Goal: Information Seeking & Learning: Learn about a topic

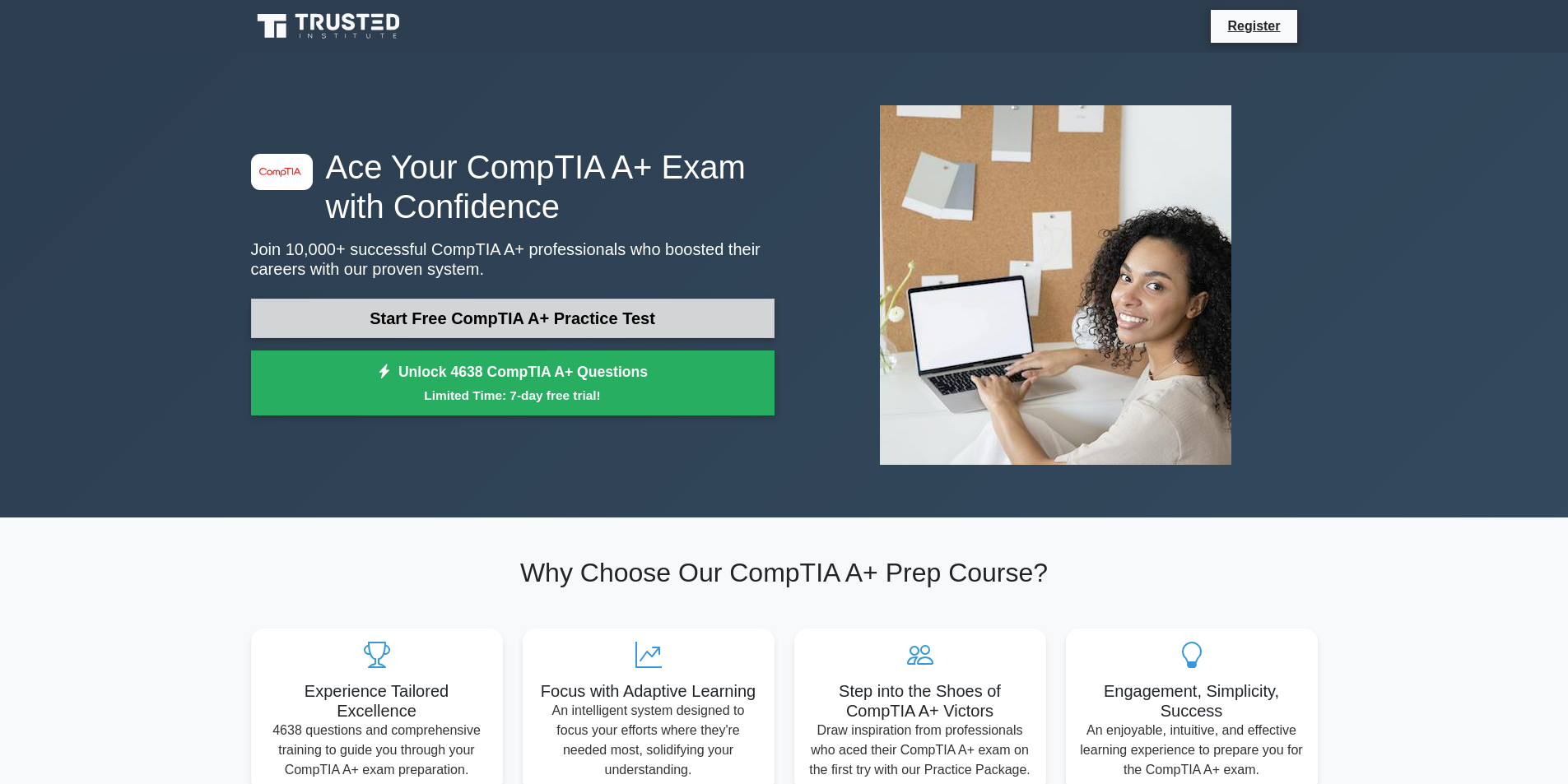
click at [512, 330] on link "Start Free CompTIA A+ Practice Test" at bounding box center [512, 318] width 523 height 39
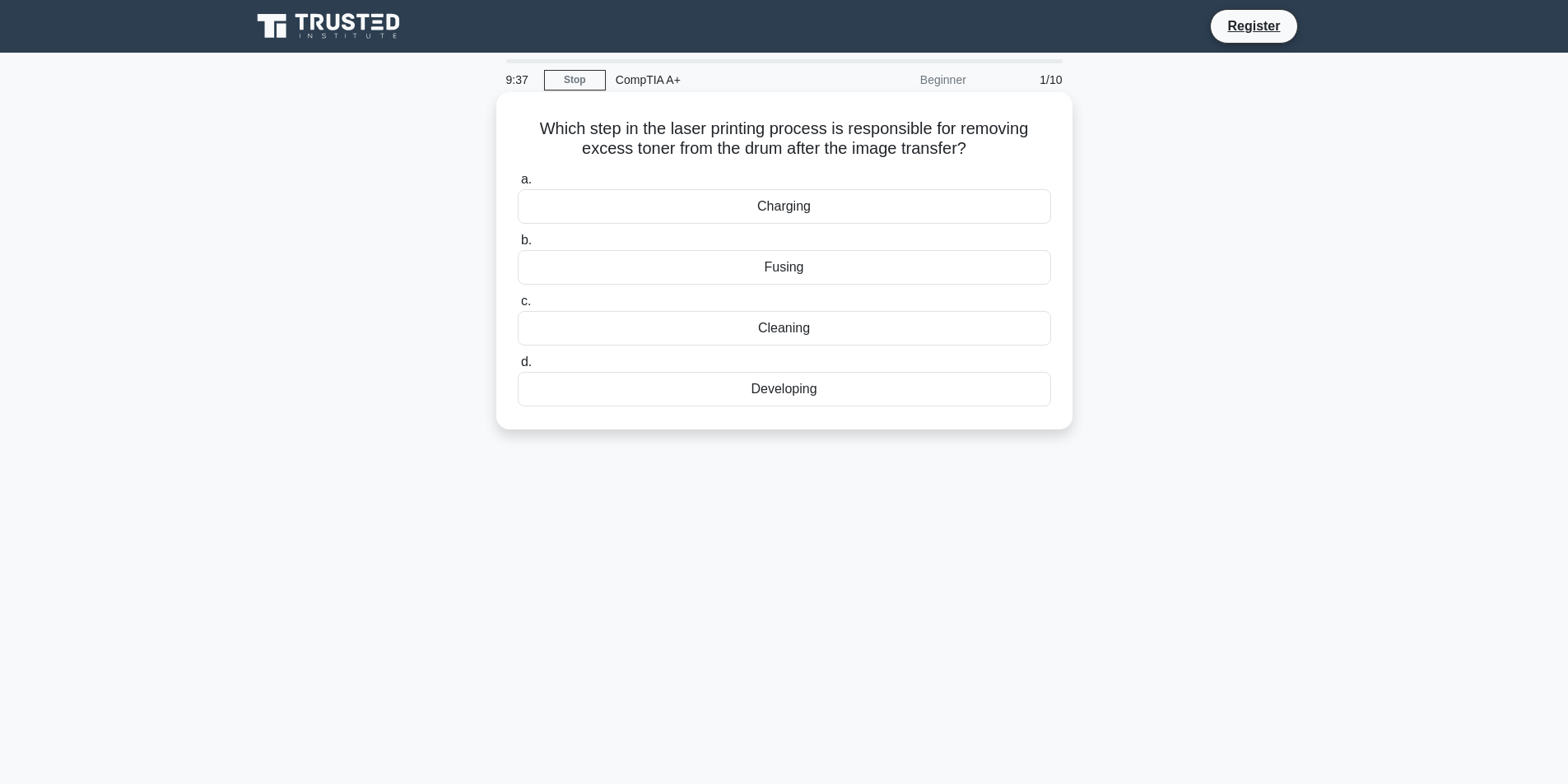
click at [827, 270] on div "Fusing" at bounding box center [784, 267] width 533 height 34
click at [517, 246] on input "b. Fusing" at bounding box center [517, 240] width 0 height 11
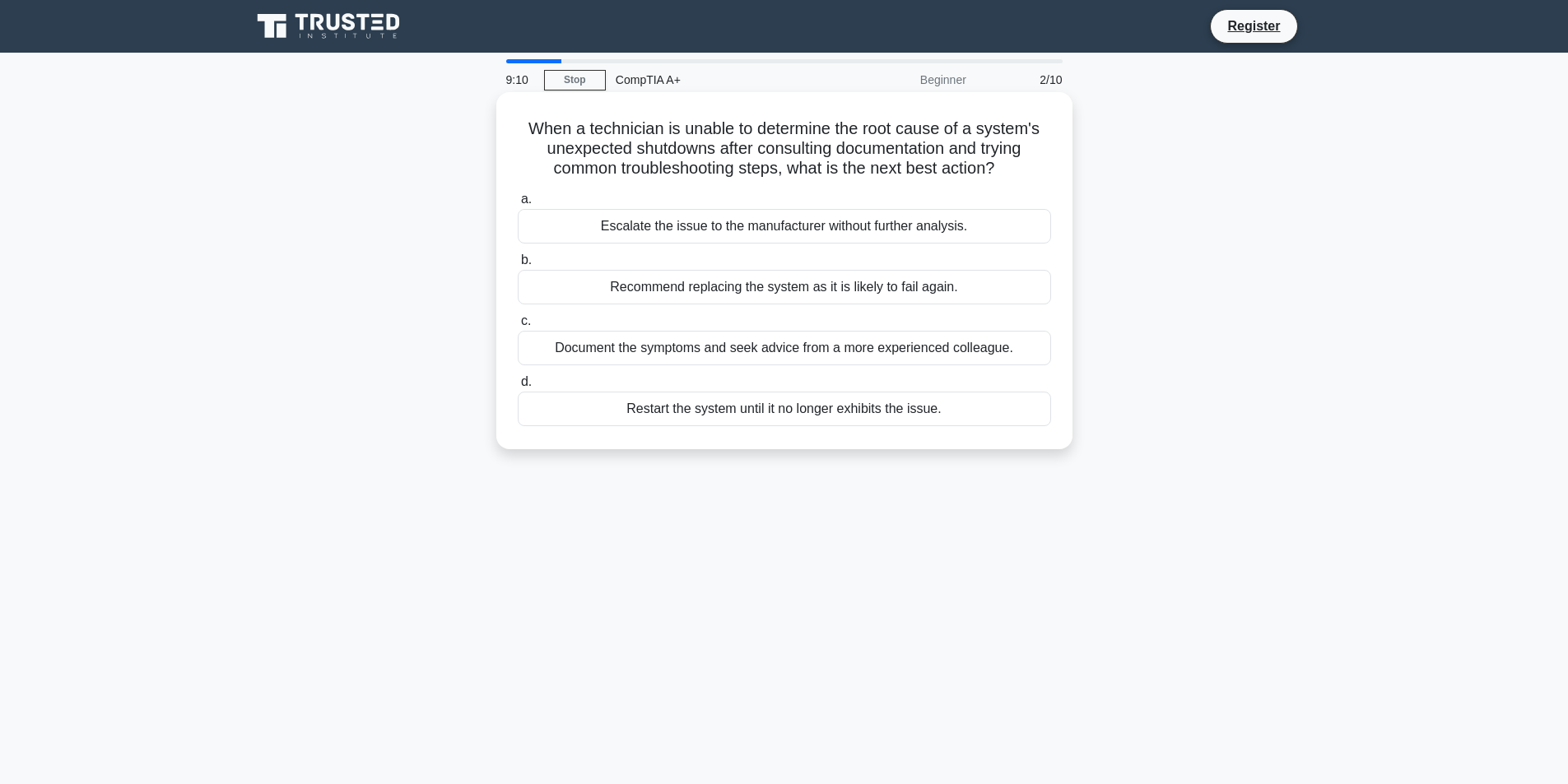
click at [920, 351] on div "Document the symptoms and seek advice from a more experienced colleague." at bounding box center [784, 347] width 533 height 34
click at [517, 326] on input "c. Document the symptoms and seek advice from a more experienced colleague." at bounding box center [517, 321] width 0 height 11
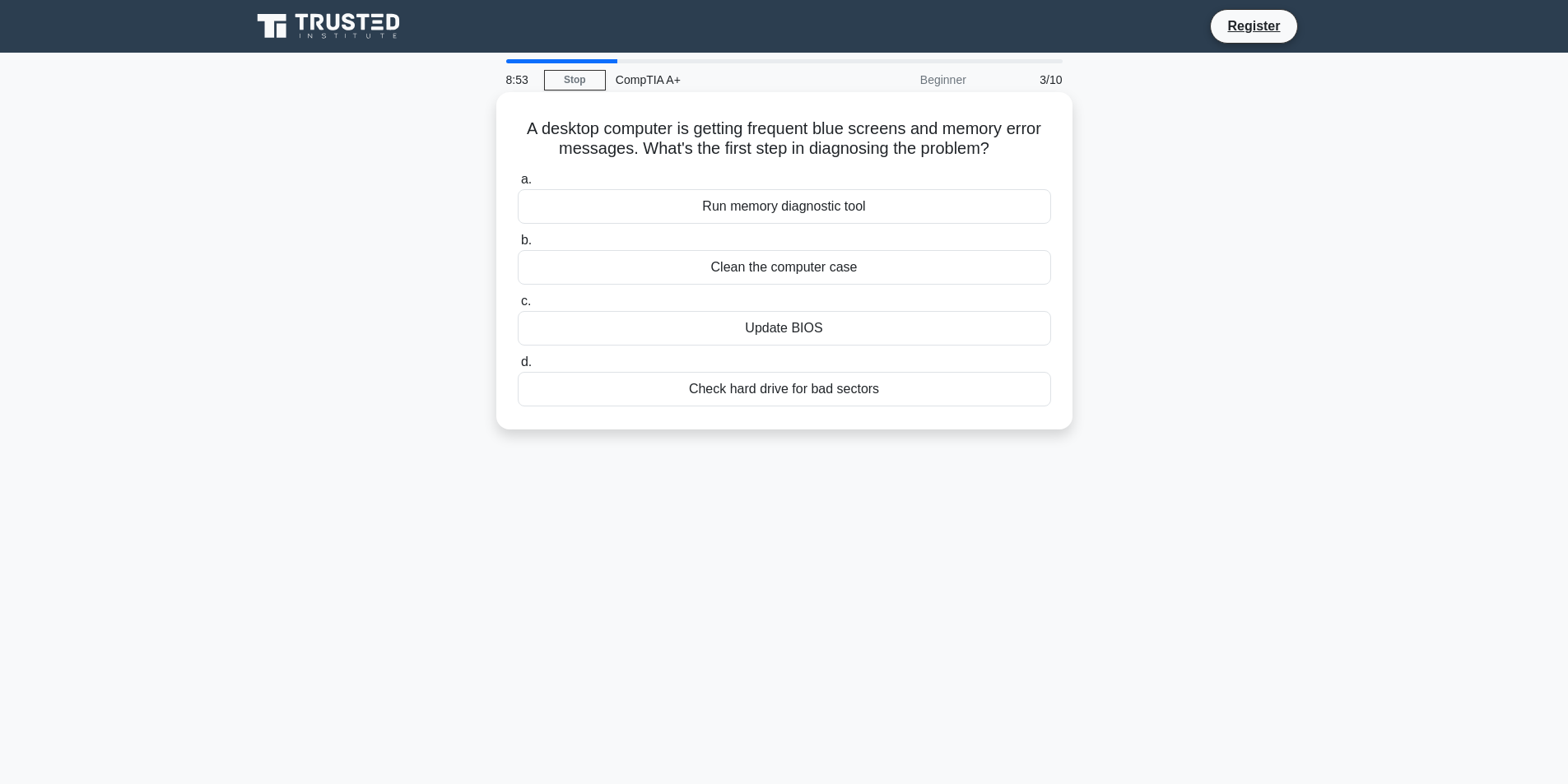
click at [840, 200] on div "Run memory diagnostic tool" at bounding box center [784, 206] width 533 height 34
click at [517, 185] on input "a. Run memory diagnostic tool" at bounding box center [517, 179] width 0 height 11
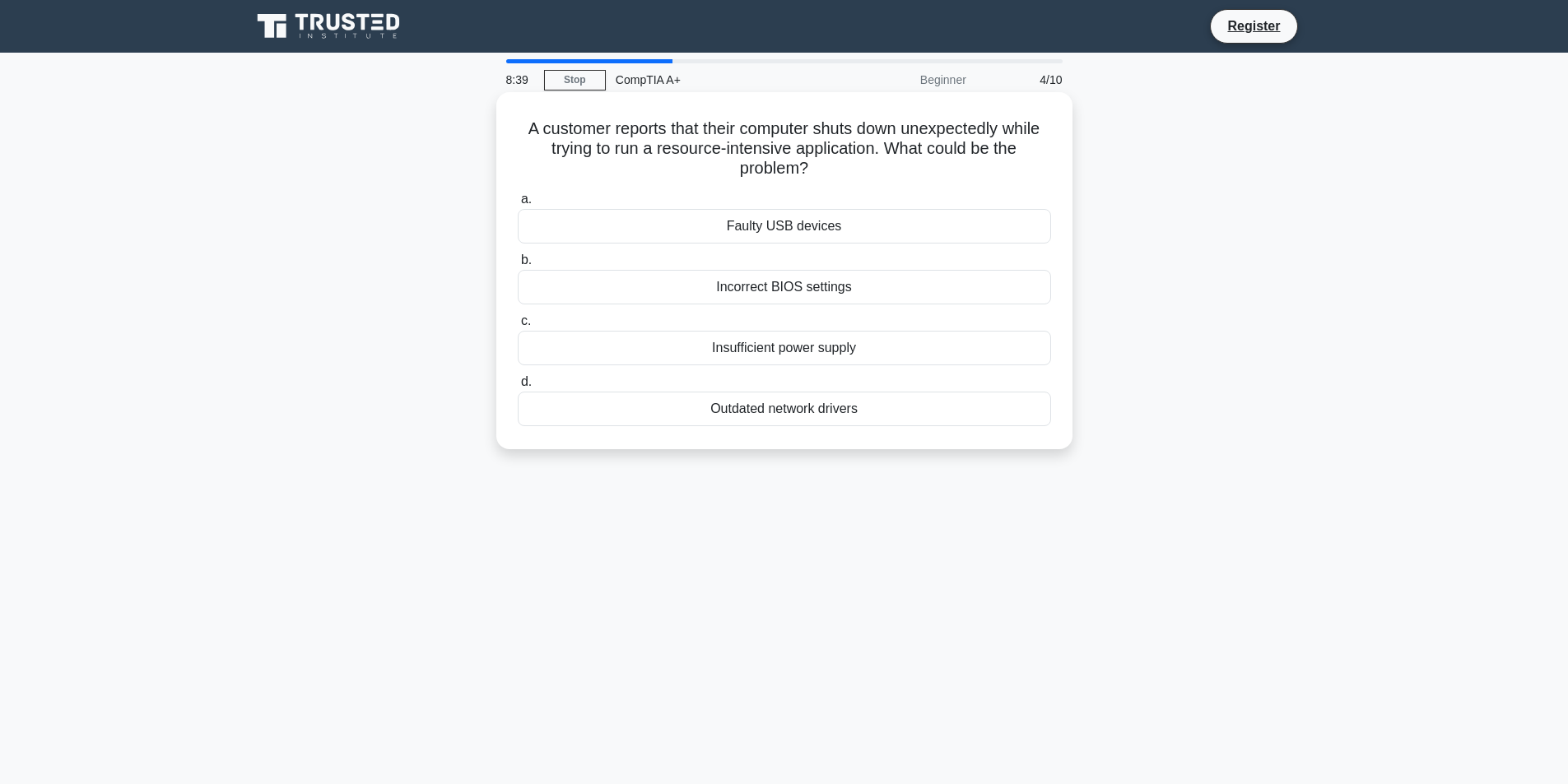
click at [867, 409] on div "Outdated network drivers" at bounding box center [784, 408] width 533 height 34
click at [517, 387] on input "d. Outdated network drivers" at bounding box center [517, 382] width 0 height 11
click at [819, 349] on div "A VPN concentrator" at bounding box center [784, 347] width 533 height 34
click at [517, 326] on input "c. A VPN concentrator" at bounding box center [517, 321] width 0 height 11
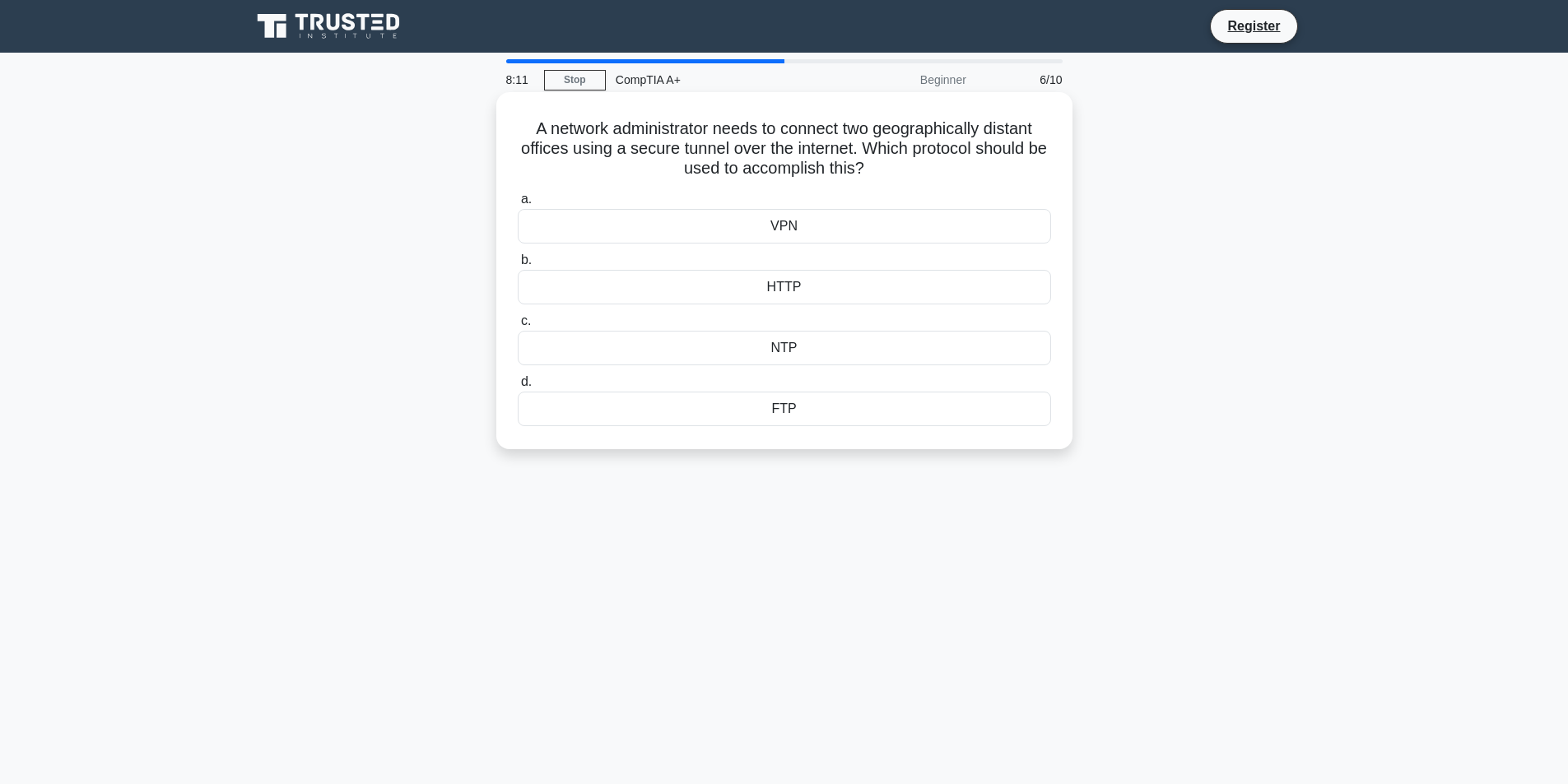
click at [814, 404] on div "FTP" at bounding box center [784, 408] width 533 height 34
click at [517, 387] on input "d. FTP" at bounding box center [517, 382] width 0 height 11
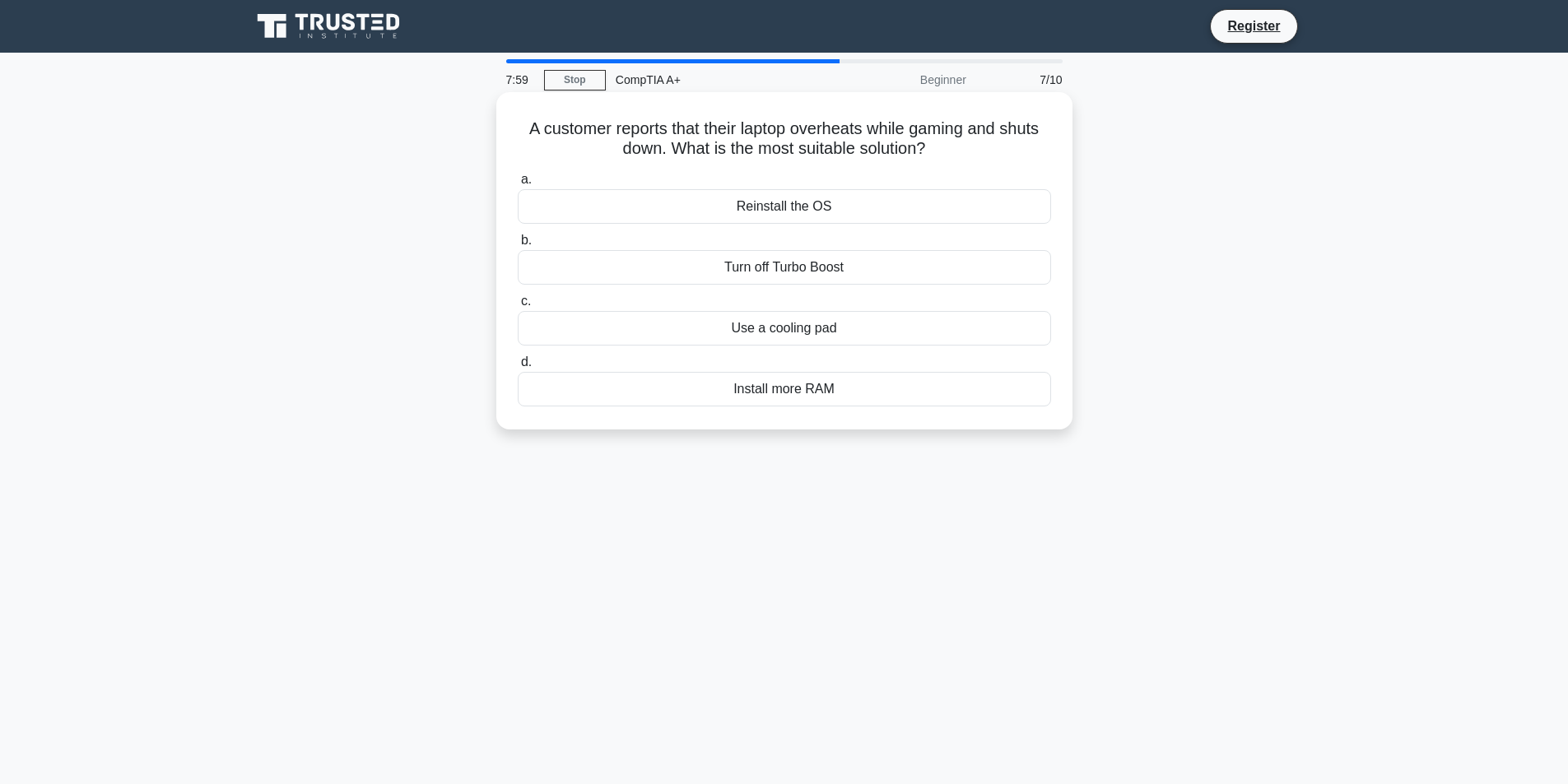
click at [840, 330] on div "Use a cooling pad" at bounding box center [784, 328] width 533 height 34
click at [517, 307] on input "c. Use a cooling pad" at bounding box center [517, 301] width 0 height 11
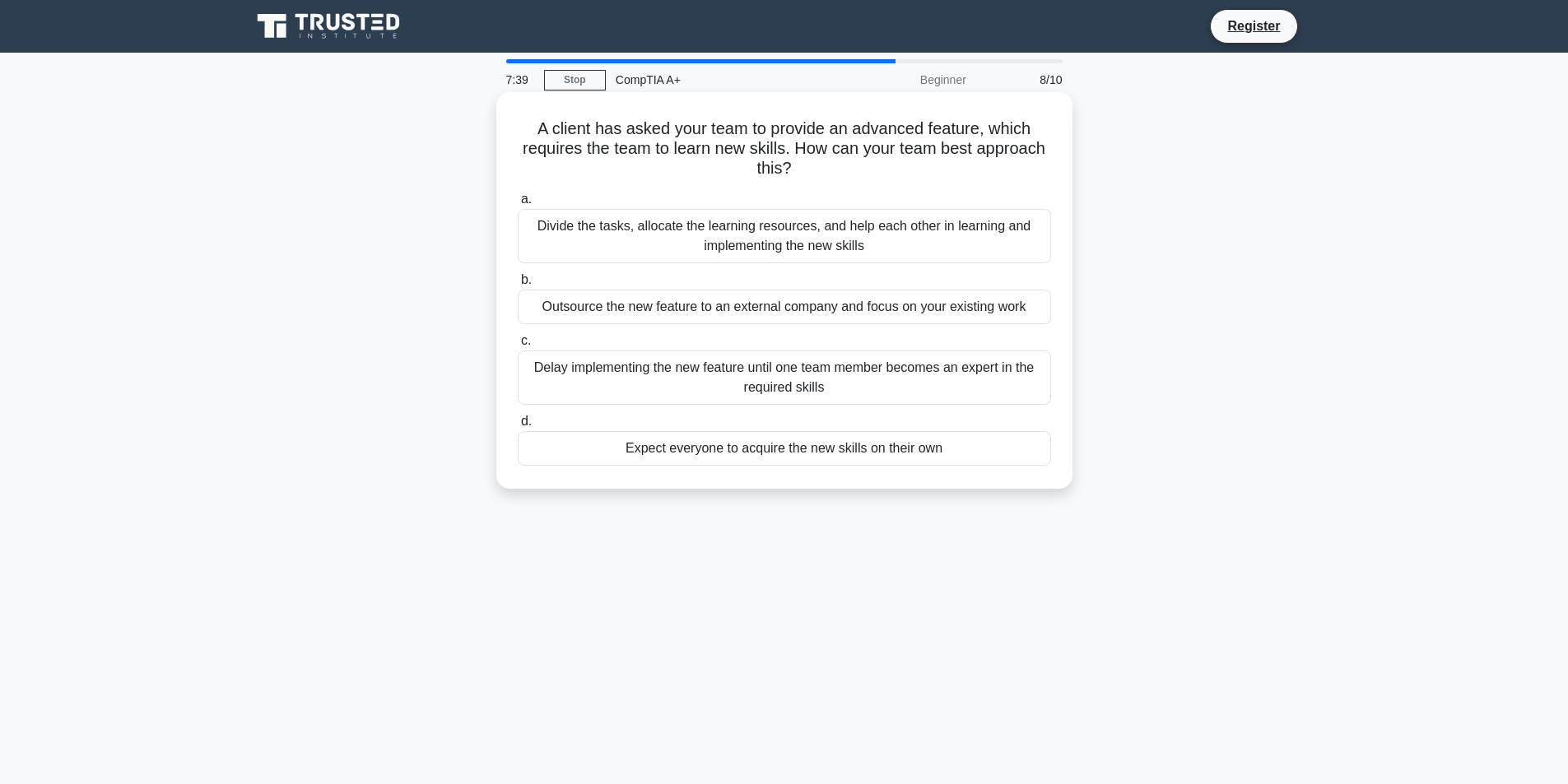
click at [860, 451] on div "Expect everyone to acquire the new skills on their own" at bounding box center [784, 448] width 533 height 34
click at [517, 427] on input "d. Expect everyone to acquire the new skills on their own" at bounding box center [517, 421] width 0 height 11
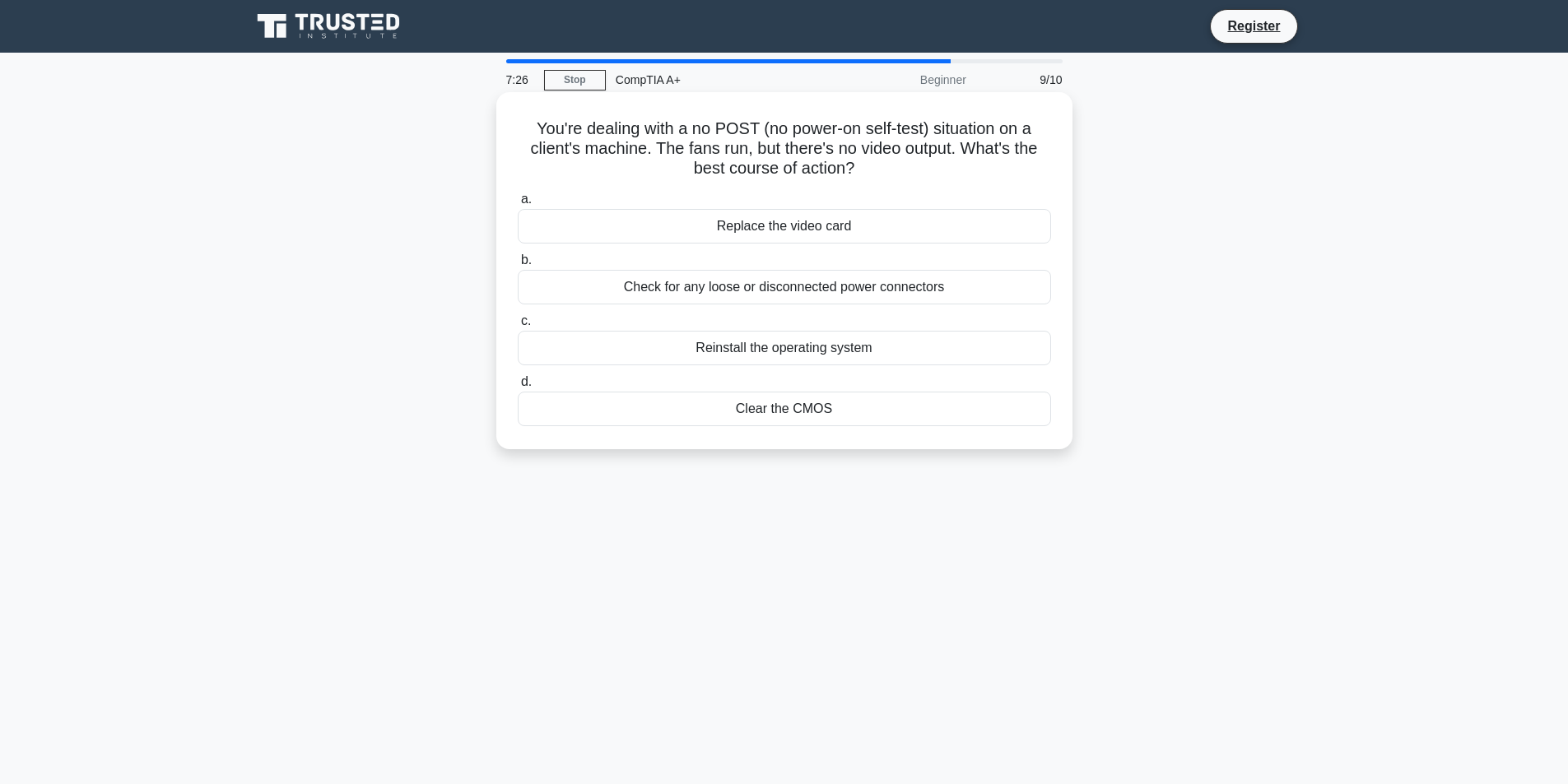
click at [845, 173] on h5 "You're dealing with a no POST (no power-on self-test) situation on a client's m…" at bounding box center [784, 148] width 537 height 61
click at [856, 168] on h5 "You're dealing with a no POST (no power-on self-test) situation on a client's m…" at bounding box center [784, 148] width 537 height 61
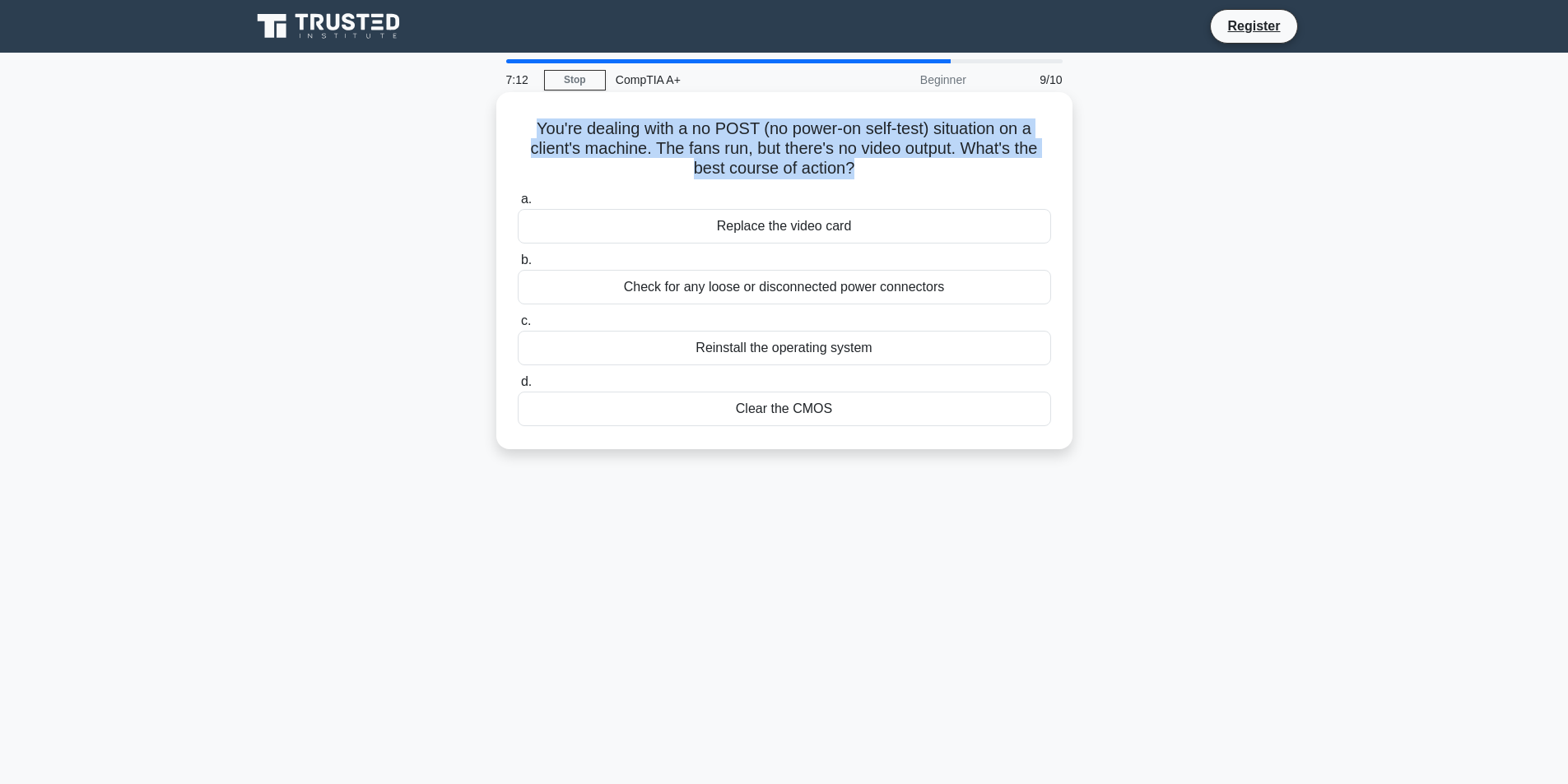
click at [856, 168] on h5 "You're dealing with a no POST (no power-on self-test) situation on a client's m…" at bounding box center [784, 148] width 537 height 61
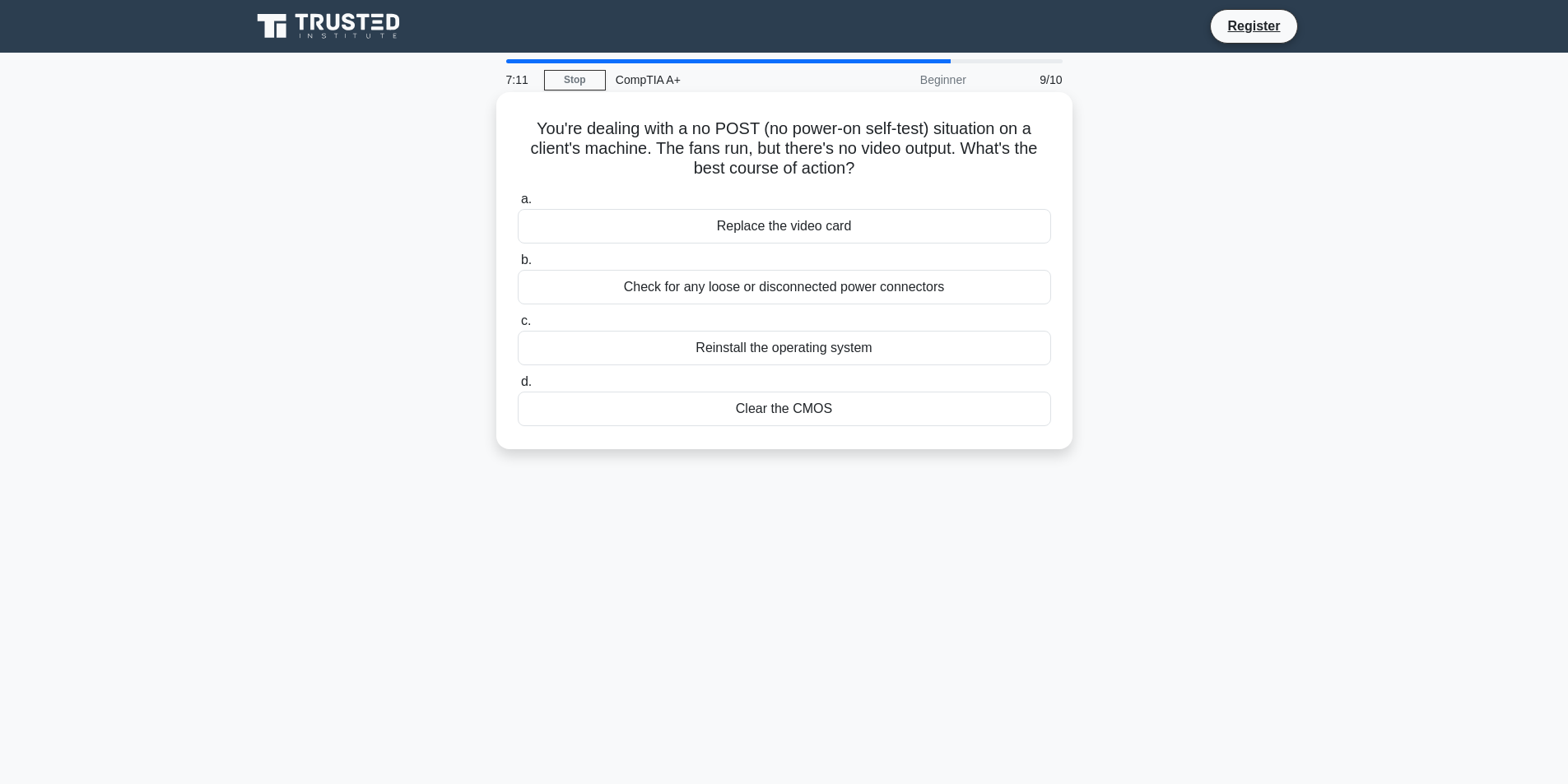
click at [852, 169] on h5 "You're dealing with a no POST (no power-on self-test) situation on a client's m…" at bounding box center [784, 148] width 537 height 61
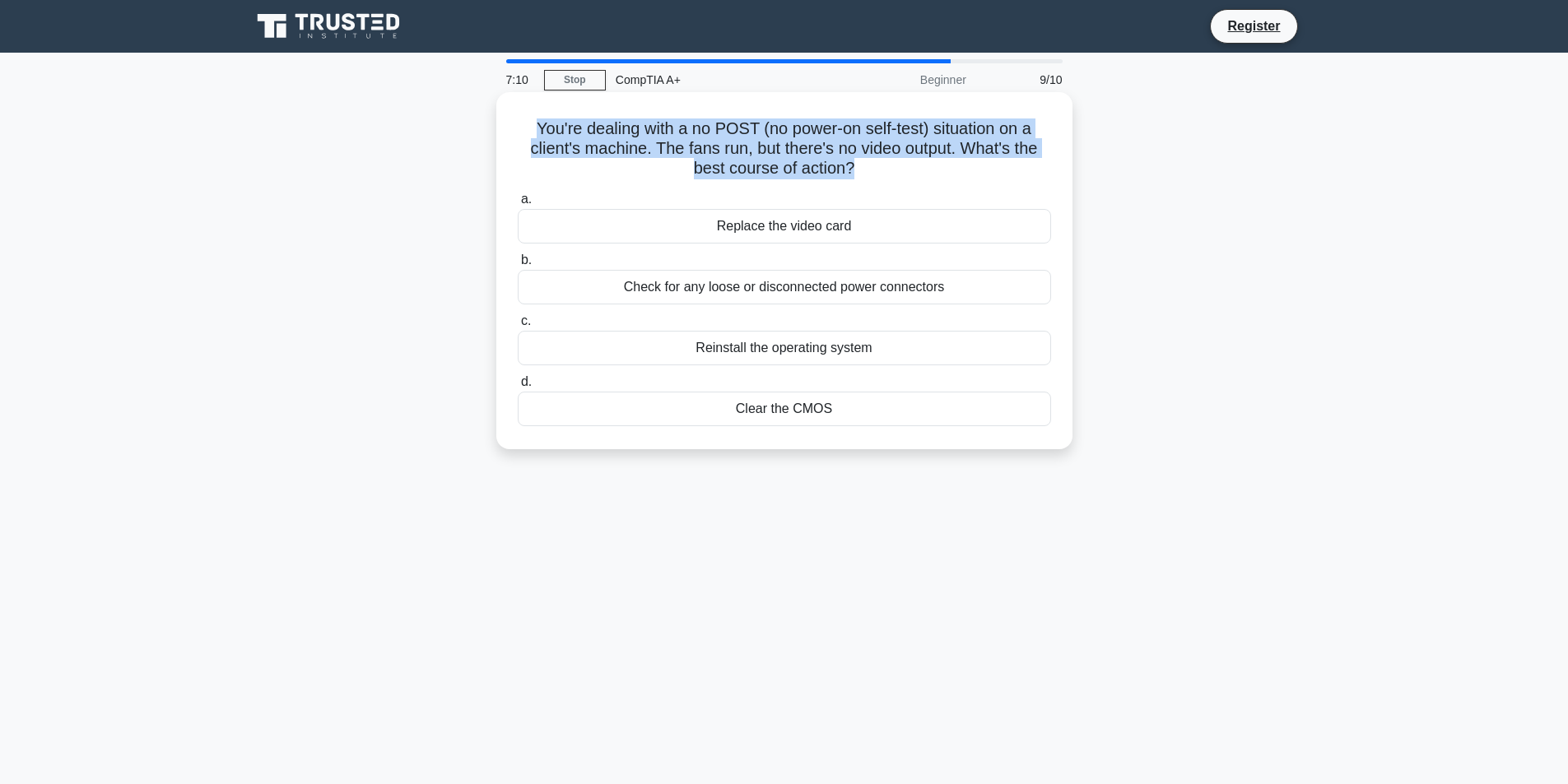
click at [852, 169] on h5 "You're dealing with a no POST (no power-on self-test) situation on a client's m…" at bounding box center [784, 148] width 537 height 61
click at [679, 163] on h5 "You're dealing with a no POST (no power-on self-test) situation on a client's m…" at bounding box center [784, 148] width 537 height 61
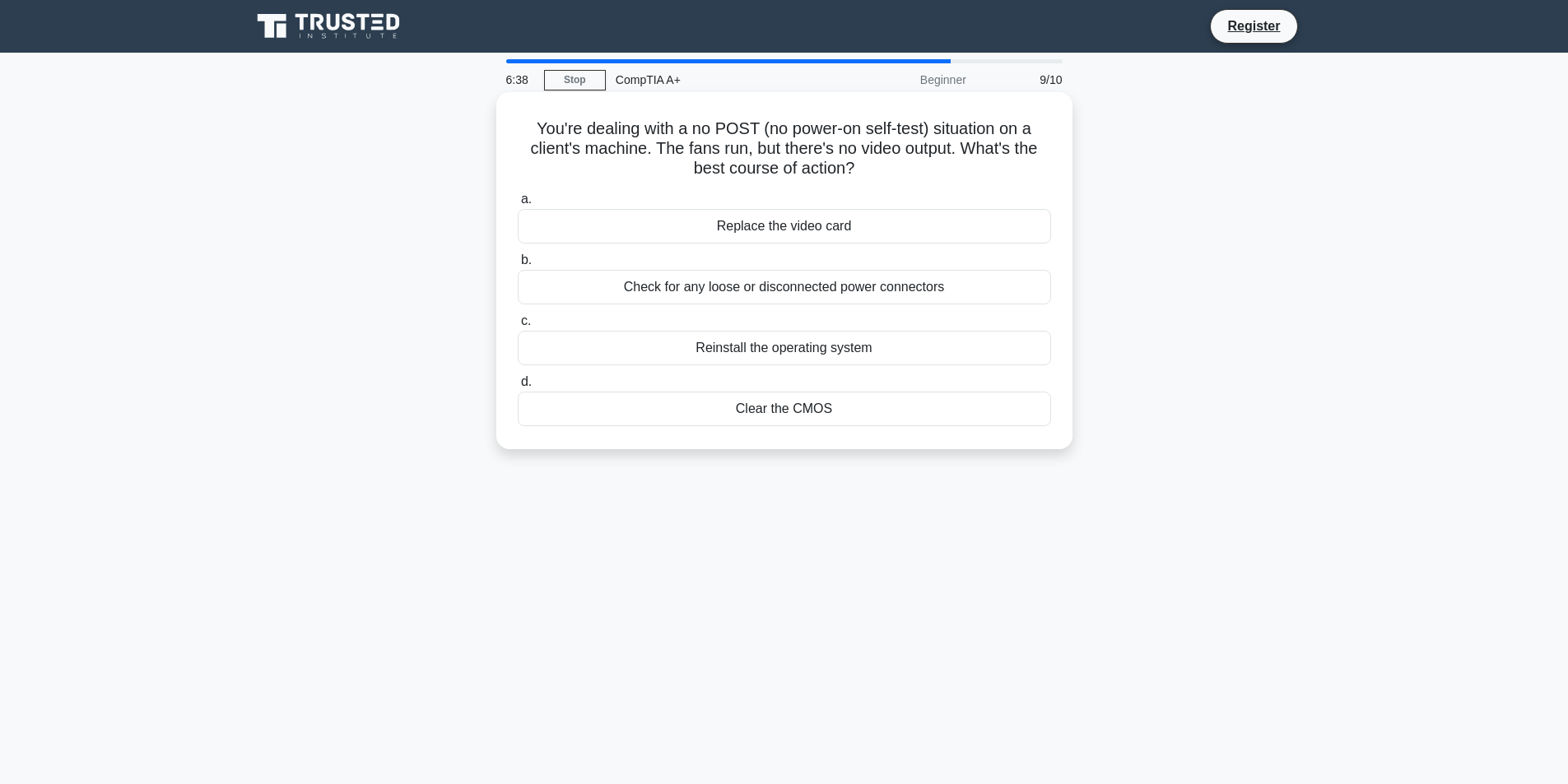
click at [815, 410] on div "Clear the CMOS" at bounding box center [784, 408] width 533 height 34
click at [517, 387] on input "d. Clear the CMOS" at bounding box center [517, 382] width 0 height 11
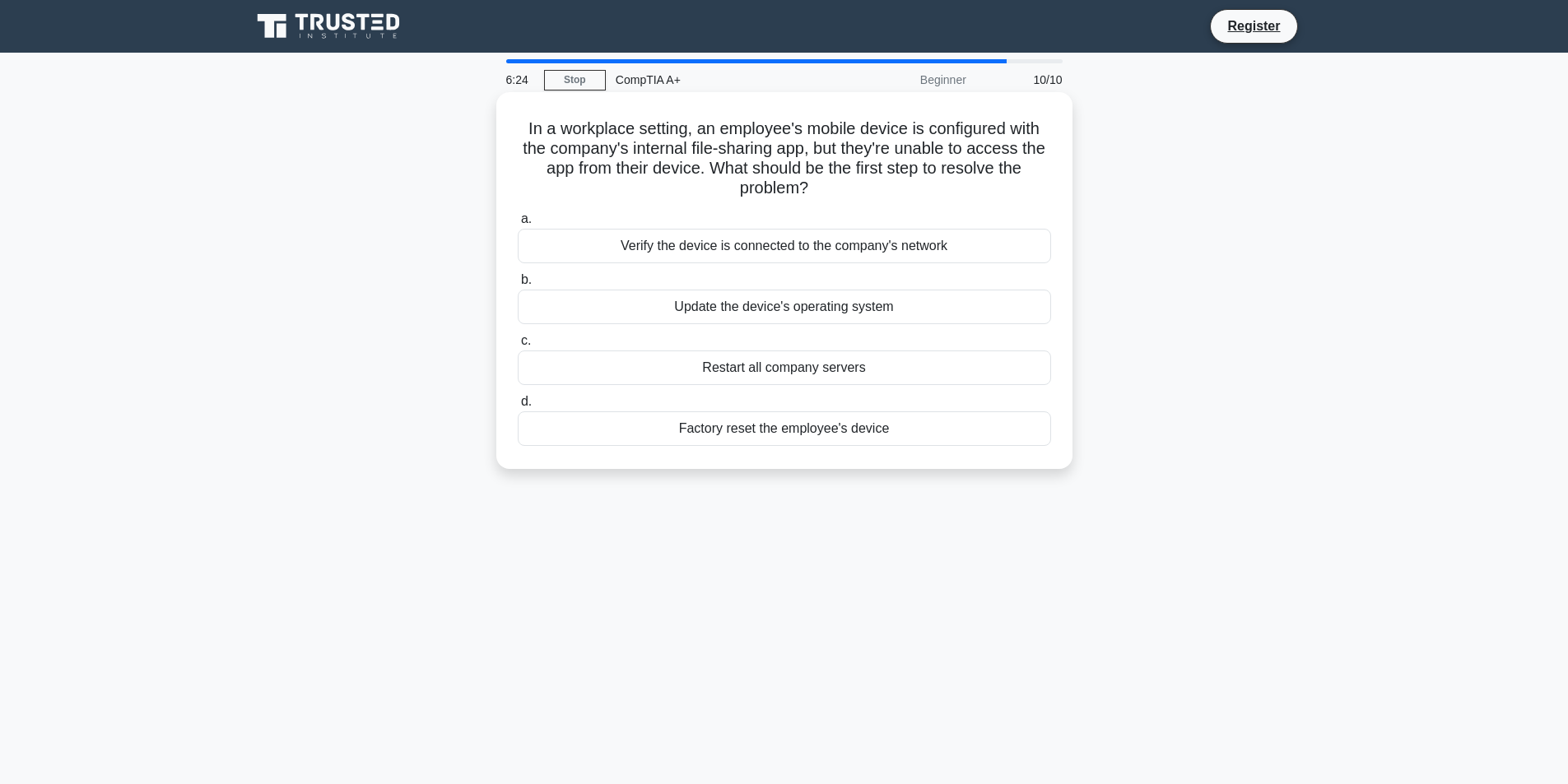
click at [814, 430] on div "Factory reset the employee's device" at bounding box center [784, 428] width 533 height 34
click at [517, 407] on input "d. Factory reset the employee's device" at bounding box center [517, 401] width 0 height 11
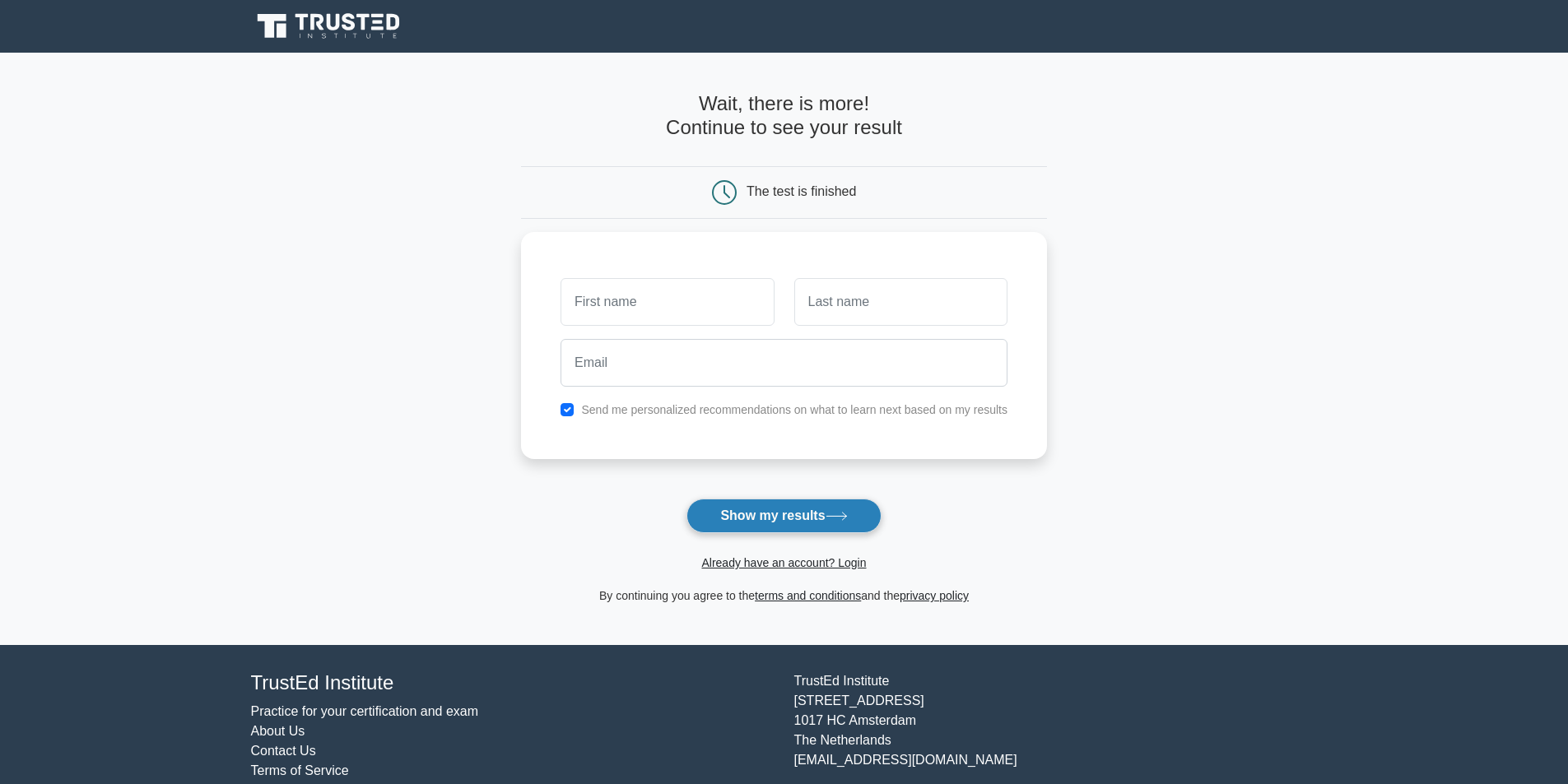
click at [759, 515] on button "Show my results" at bounding box center [783, 515] width 194 height 34
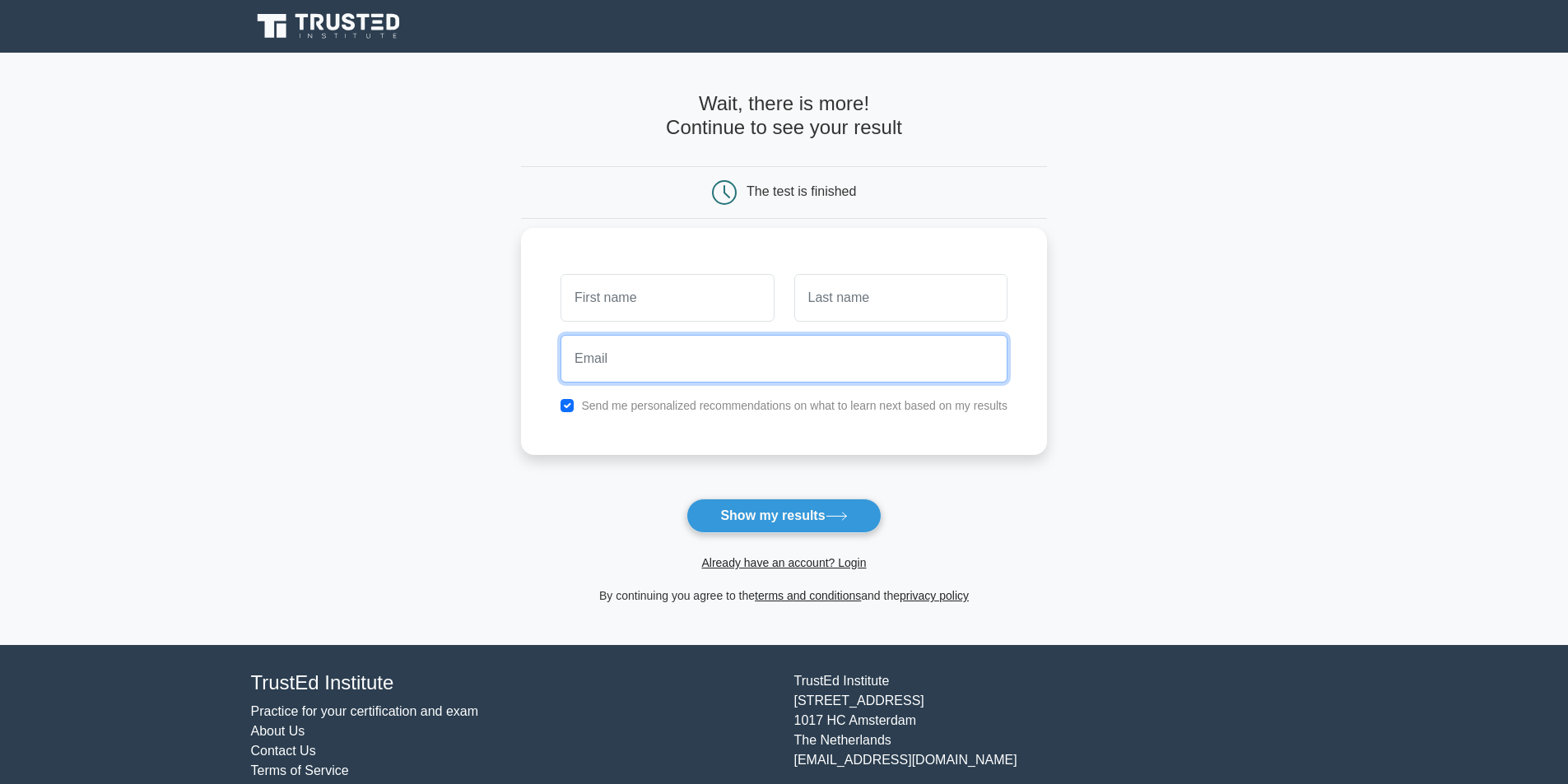
click at [702, 372] on input "email" at bounding box center [784, 358] width 446 height 48
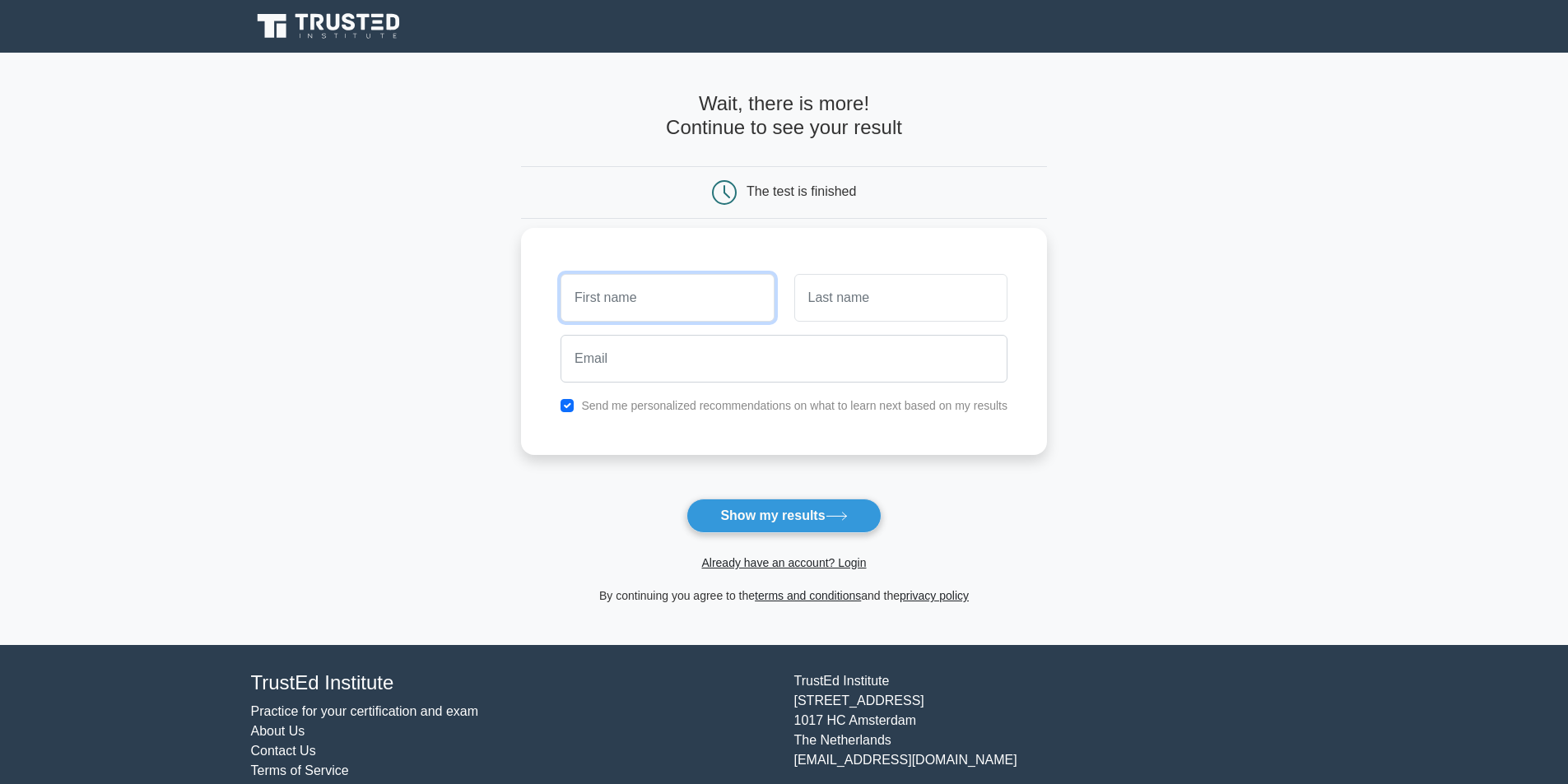
click at [663, 320] on input "text" at bounding box center [667, 297] width 213 height 48
type input "[DEMOGRAPHIC_DATA]"
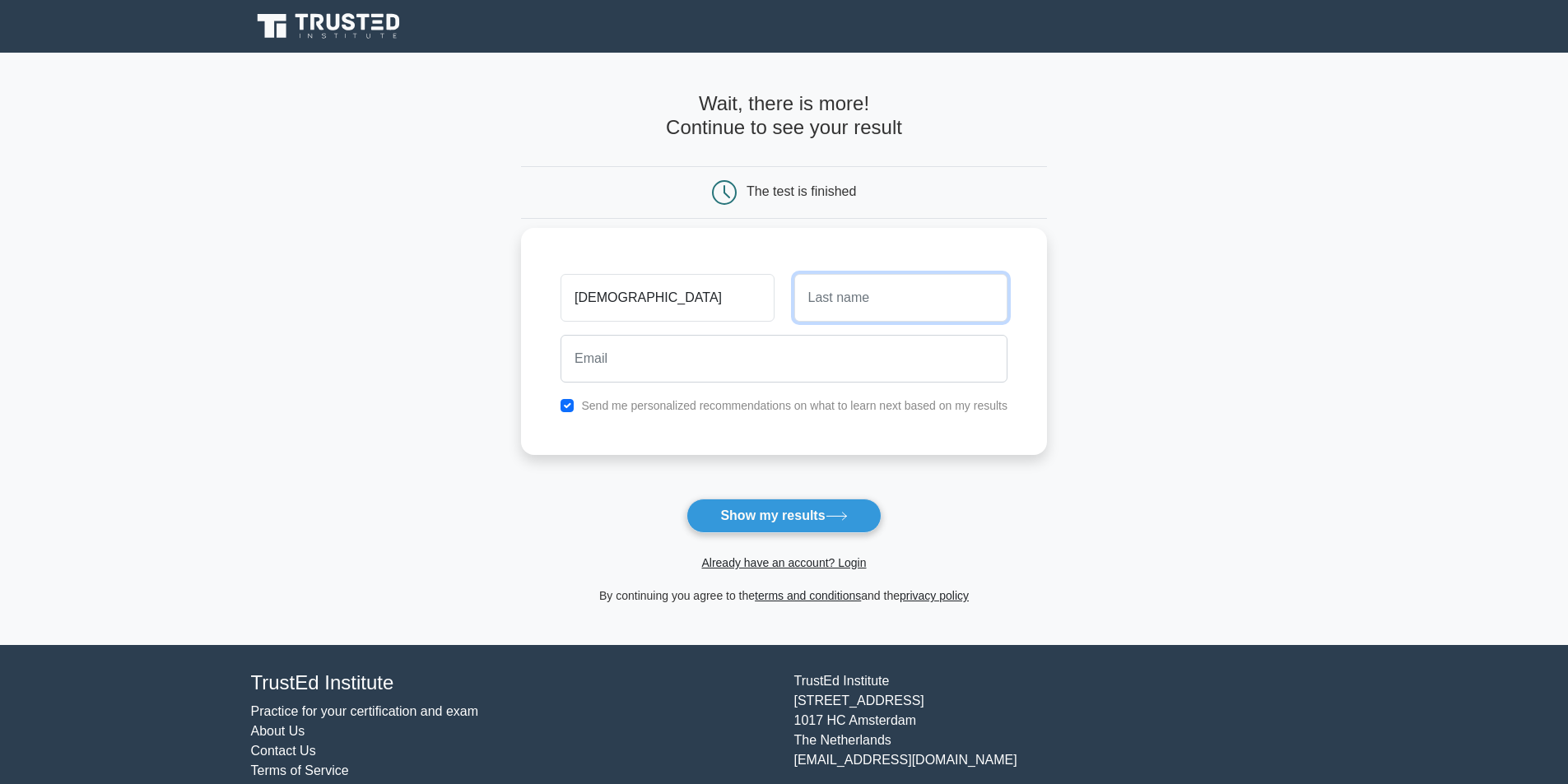
click at [819, 291] on input "text" at bounding box center [900, 297] width 213 height 48
type input "tshiswayo"
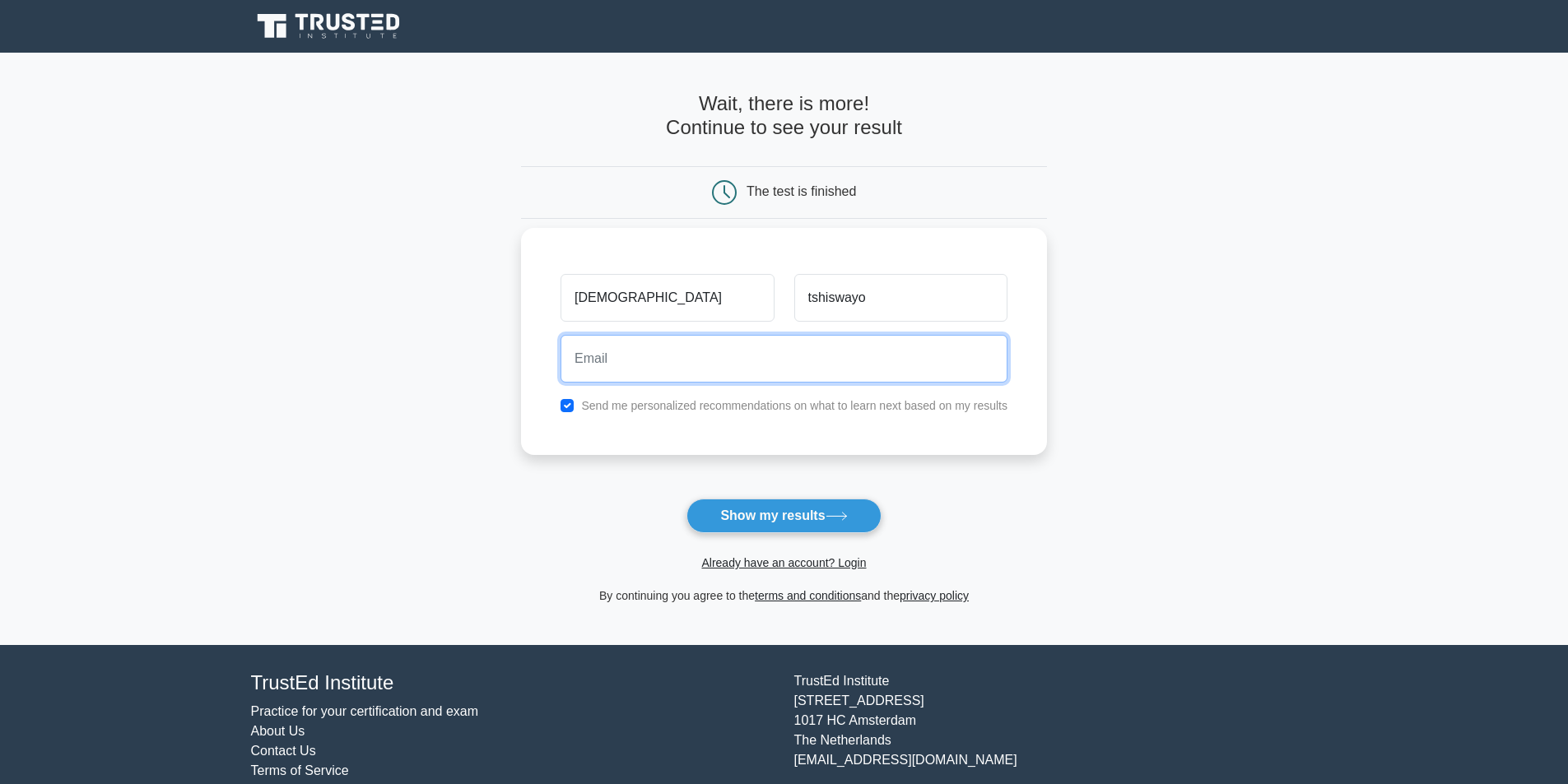
click at [809, 346] on input "email" at bounding box center [784, 358] width 446 height 48
type input "tshiswayolutho33@gmail.com"
click at [686, 499] on button "Show my results" at bounding box center [783, 515] width 194 height 34
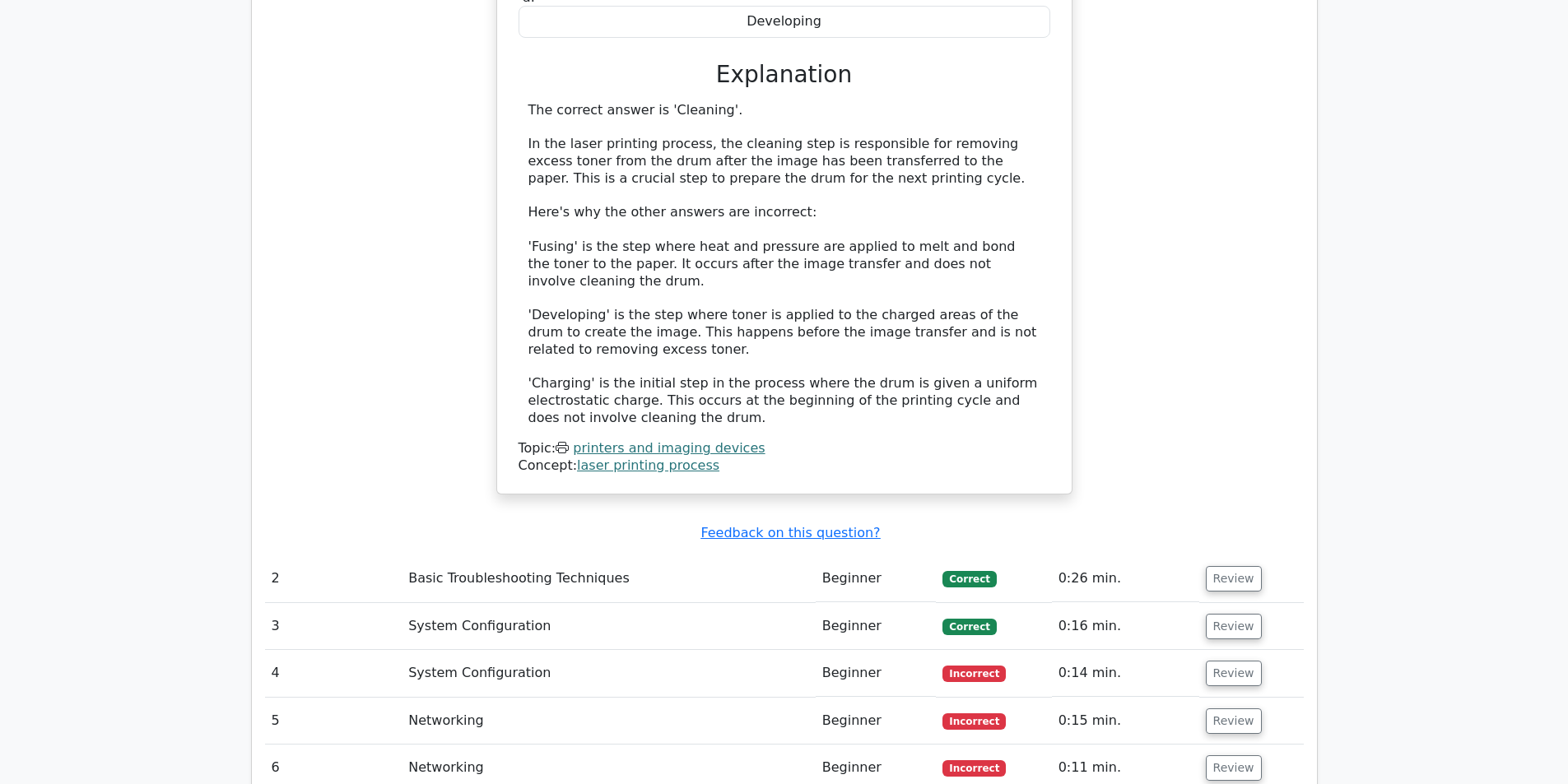
scroll to position [1809, 0]
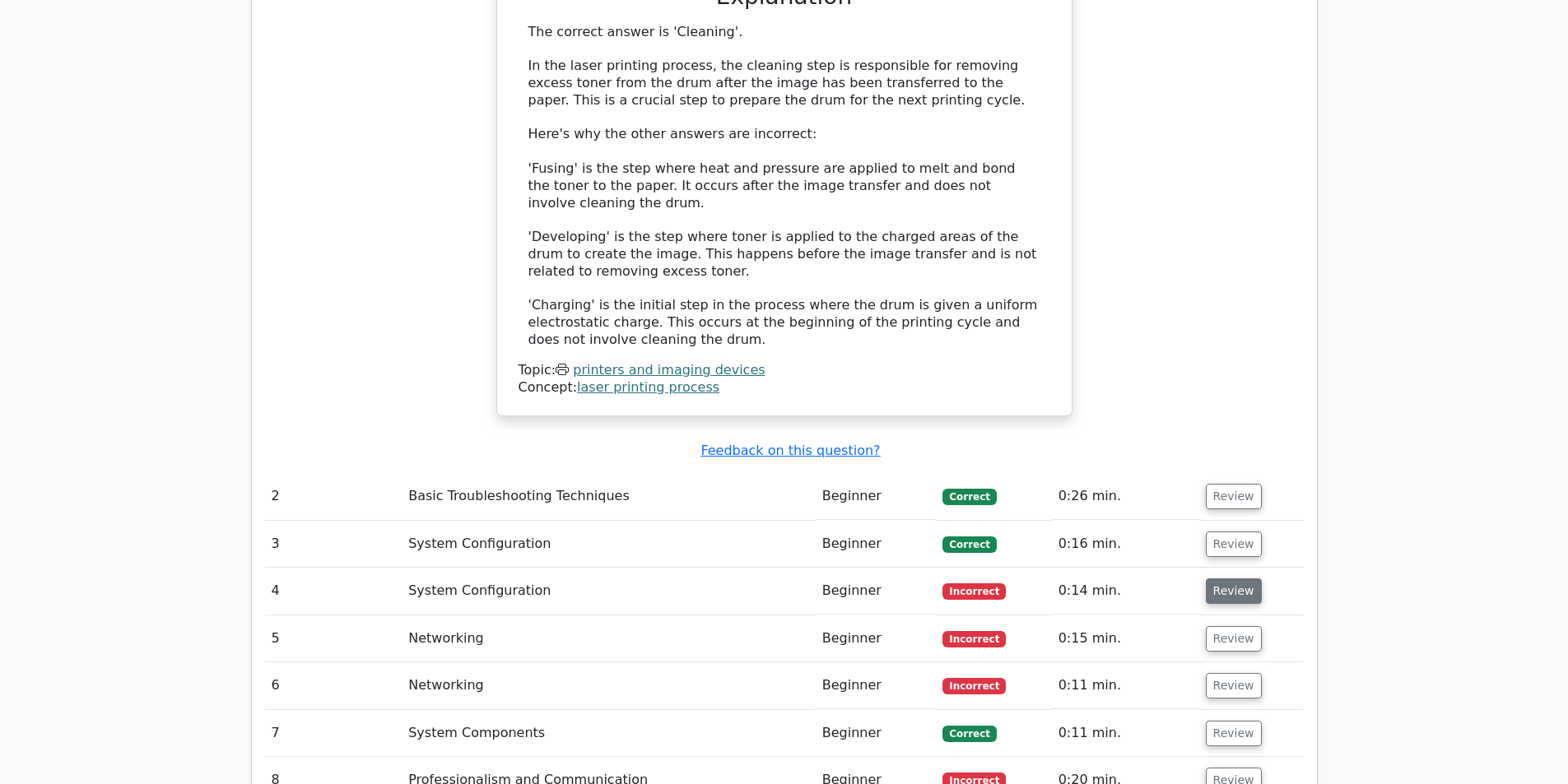
click at [1238, 578] on button "Review" at bounding box center [1233, 591] width 56 height 26
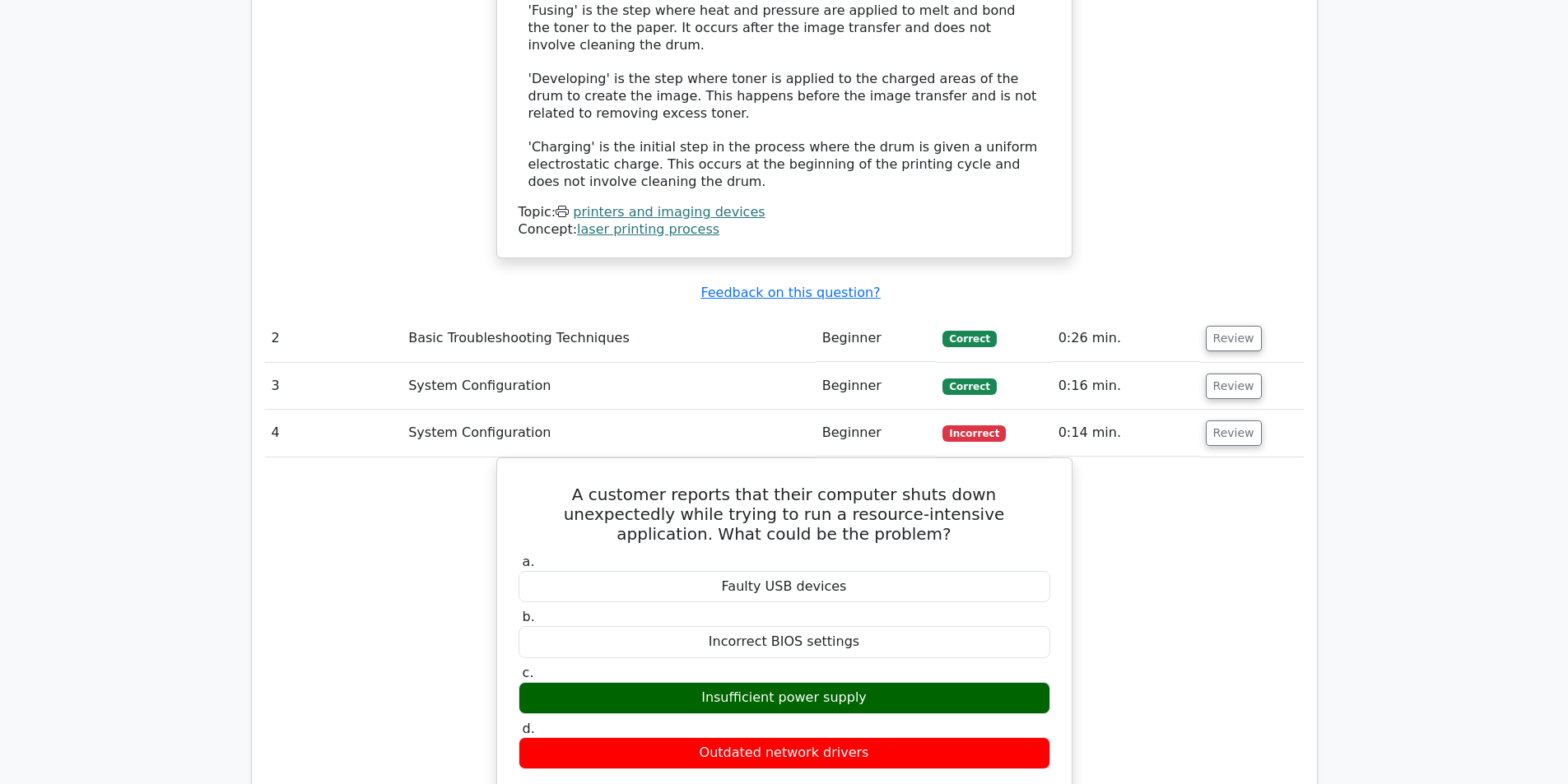
scroll to position [1974, 0]
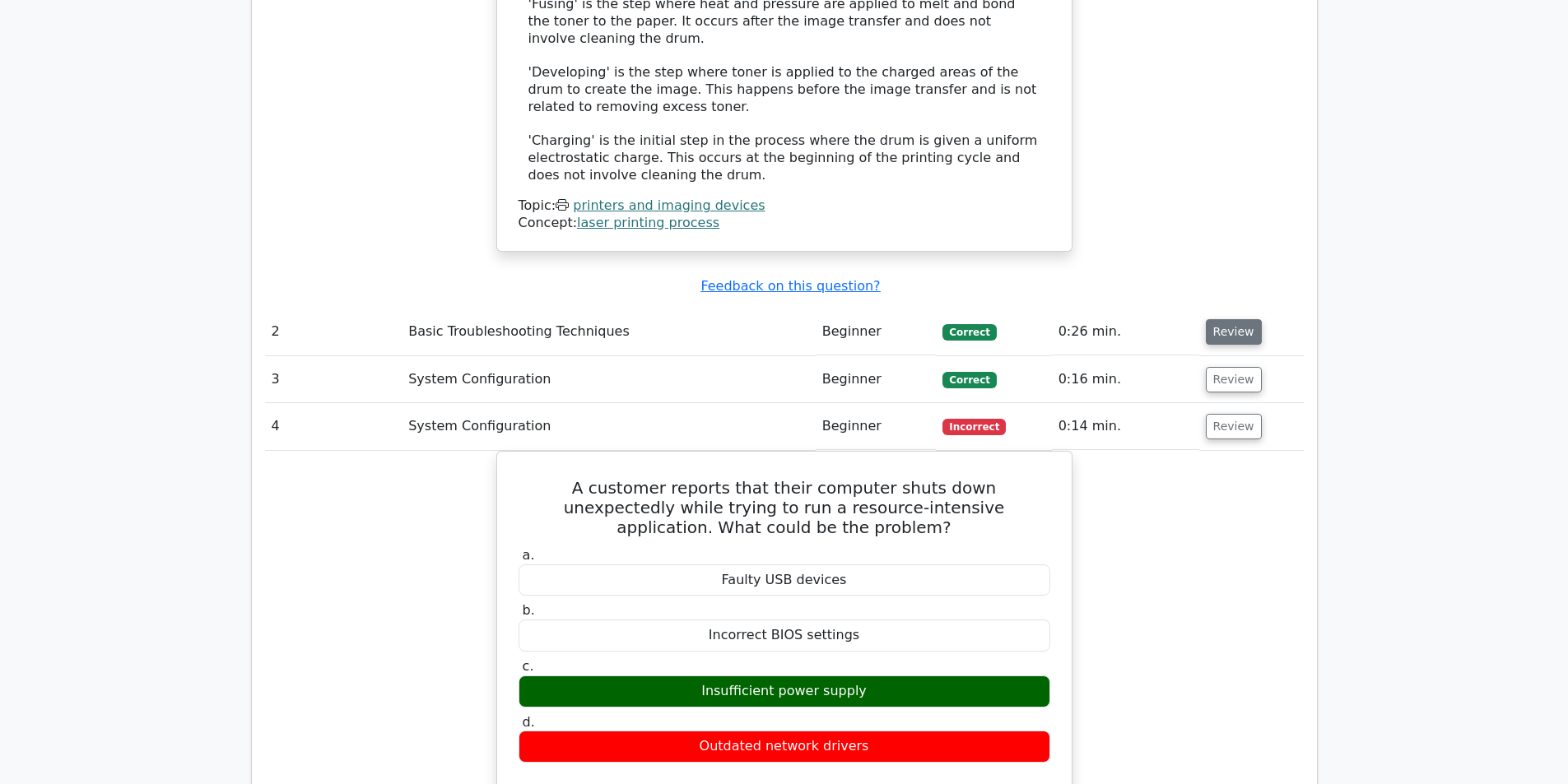
click at [1237, 319] on button "Review" at bounding box center [1233, 332] width 56 height 26
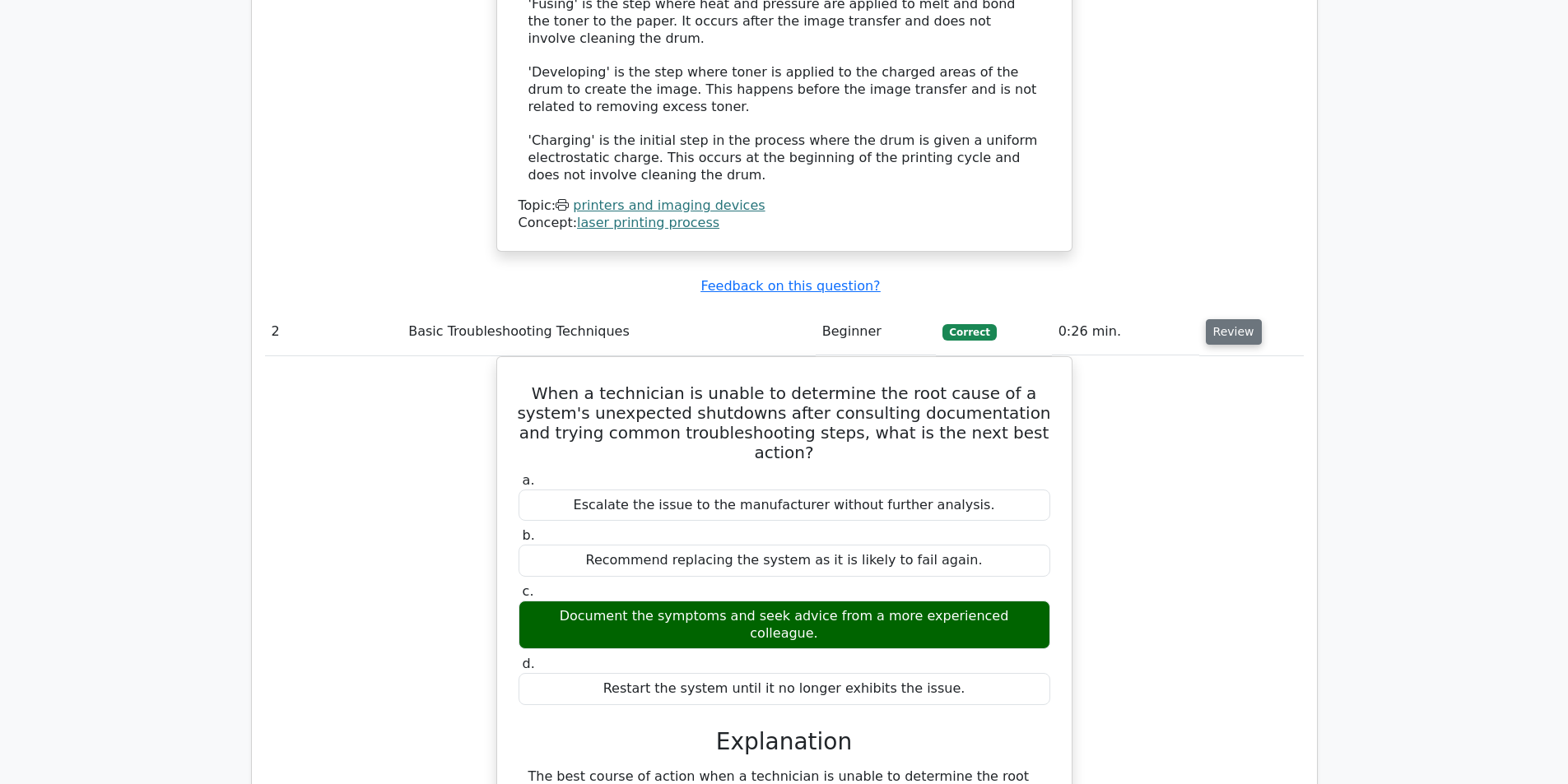
click at [1228, 319] on button "Review" at bounding box center [1233, 332] width 56 height 26
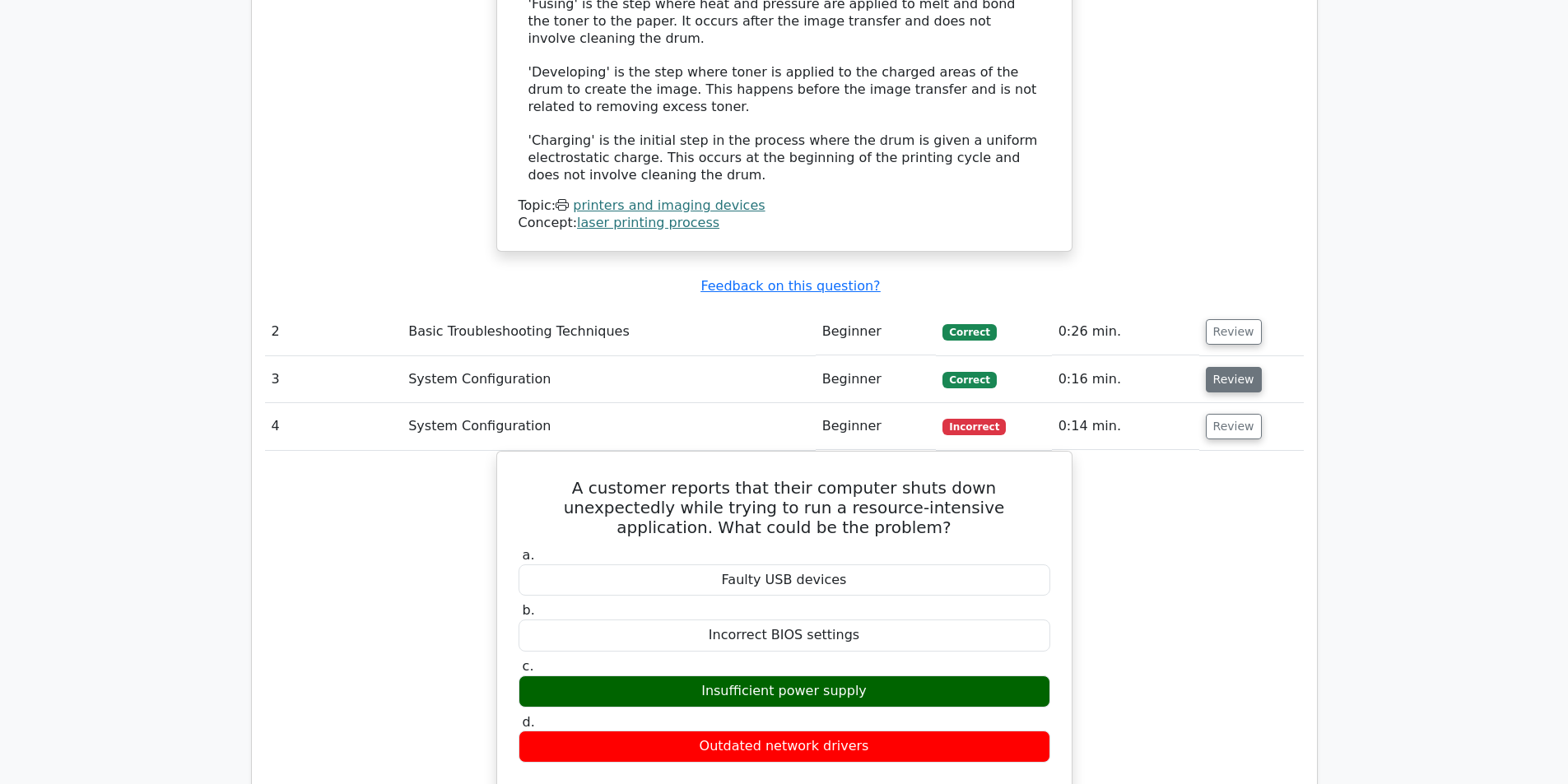
click at [1231, 367] on button "Review" at bounding box center [1233, 379] width 56 height 26
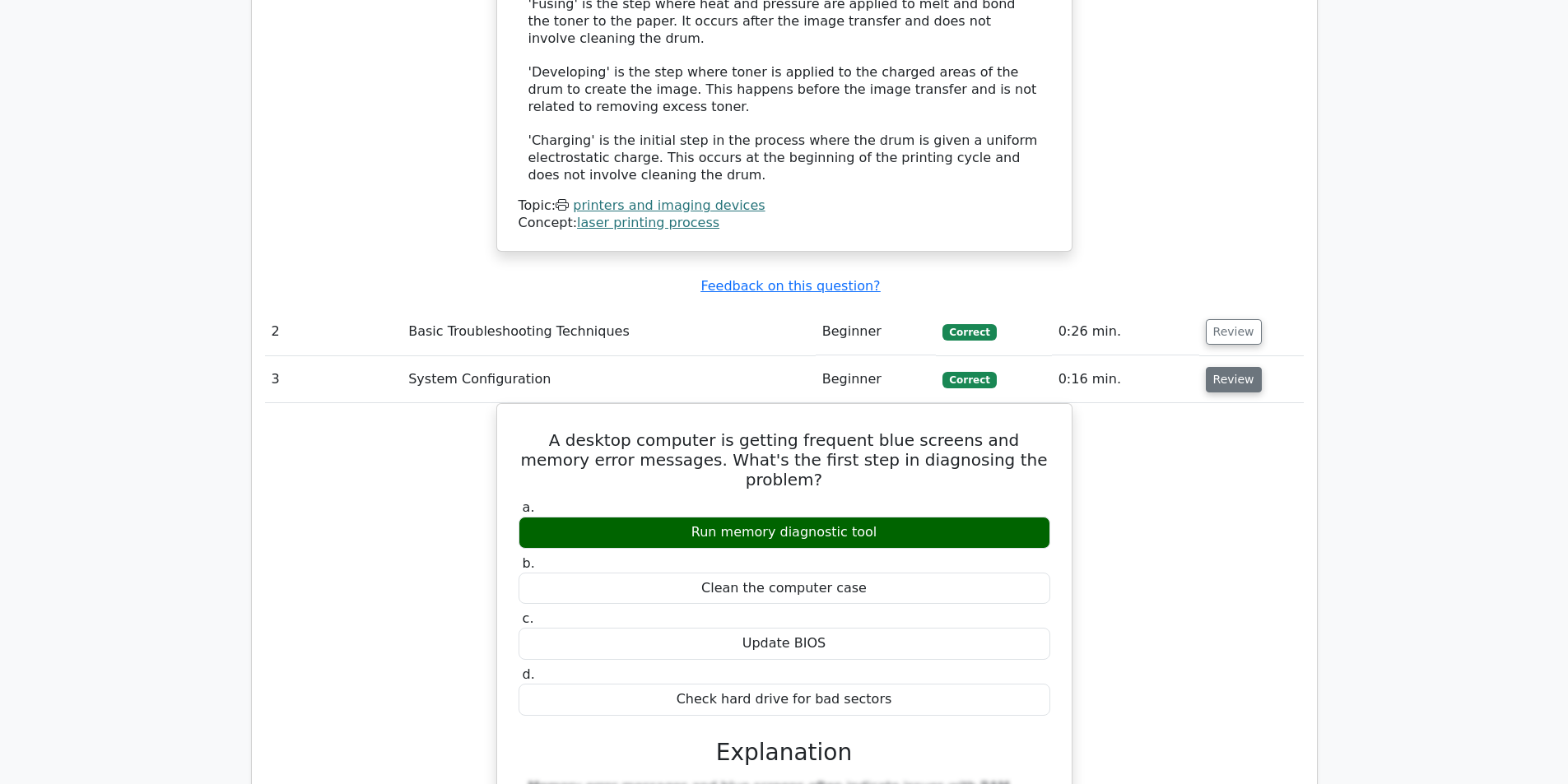
click at [1241, 367] on button "Review" at bounding box center [1233, 379] width 56 height 26
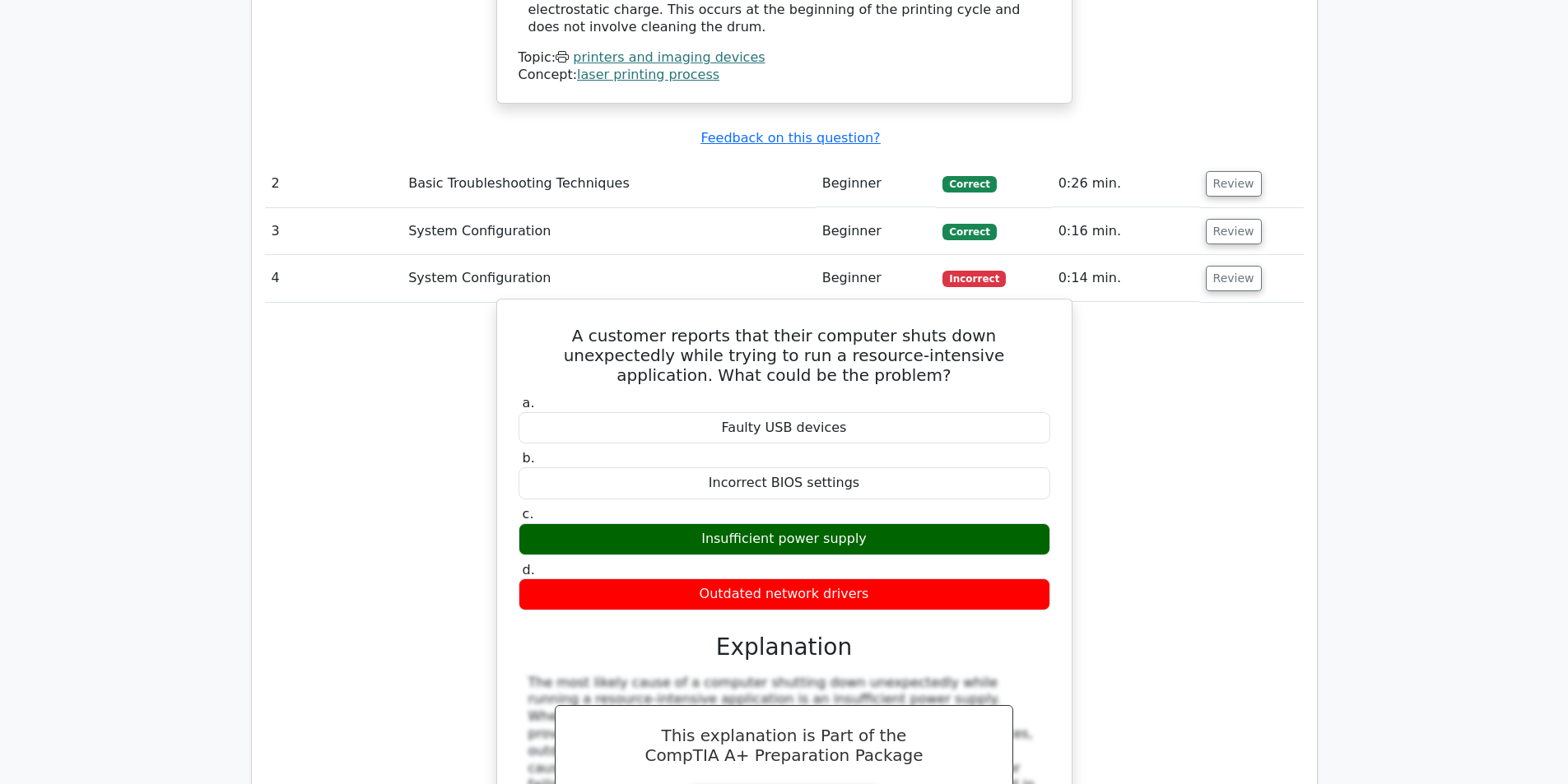
scroll to position [2138, 0]
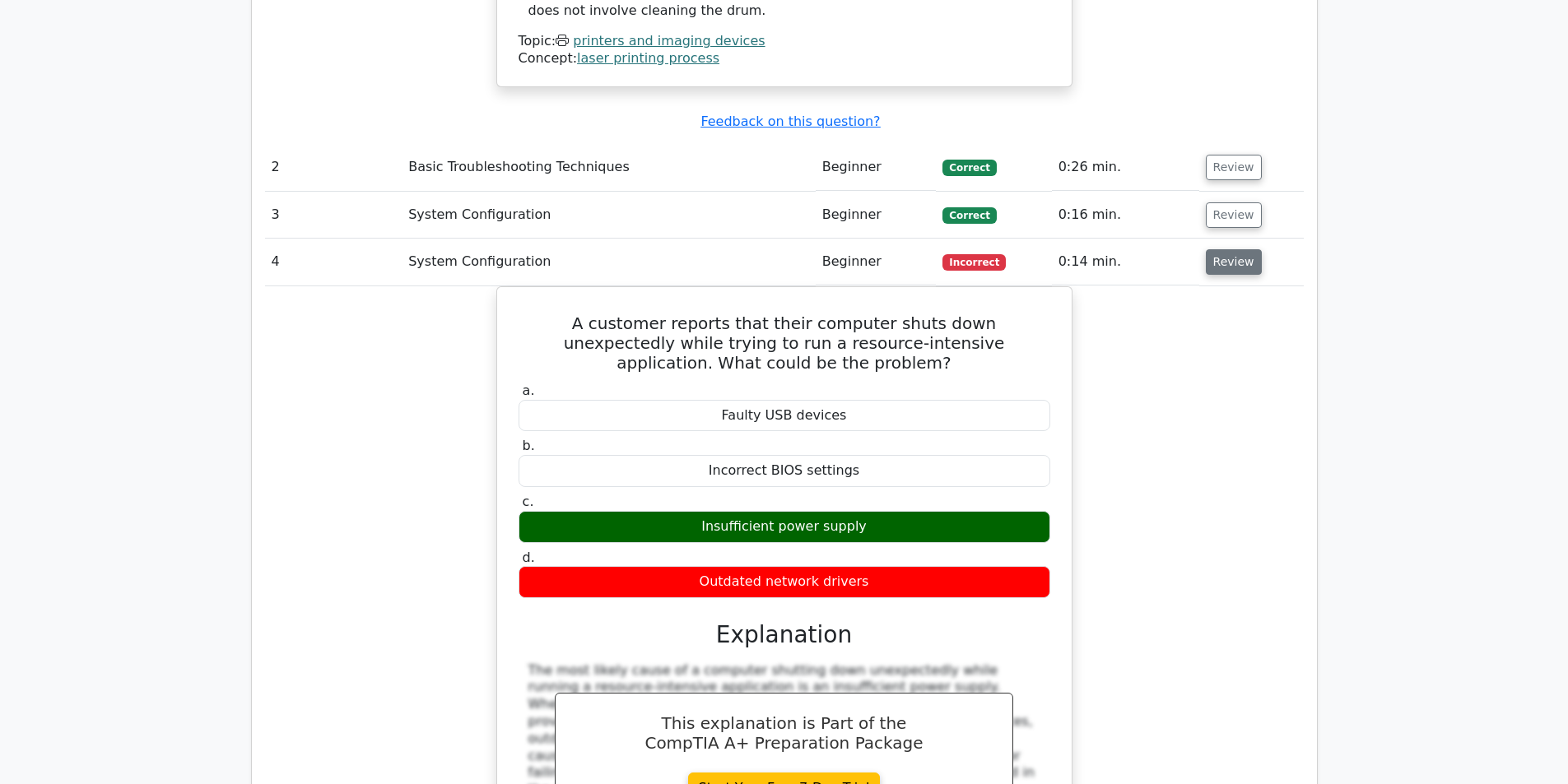
click at [1212, 249] on button "Review" at bounding box center [1233, 262] width 56 height 26
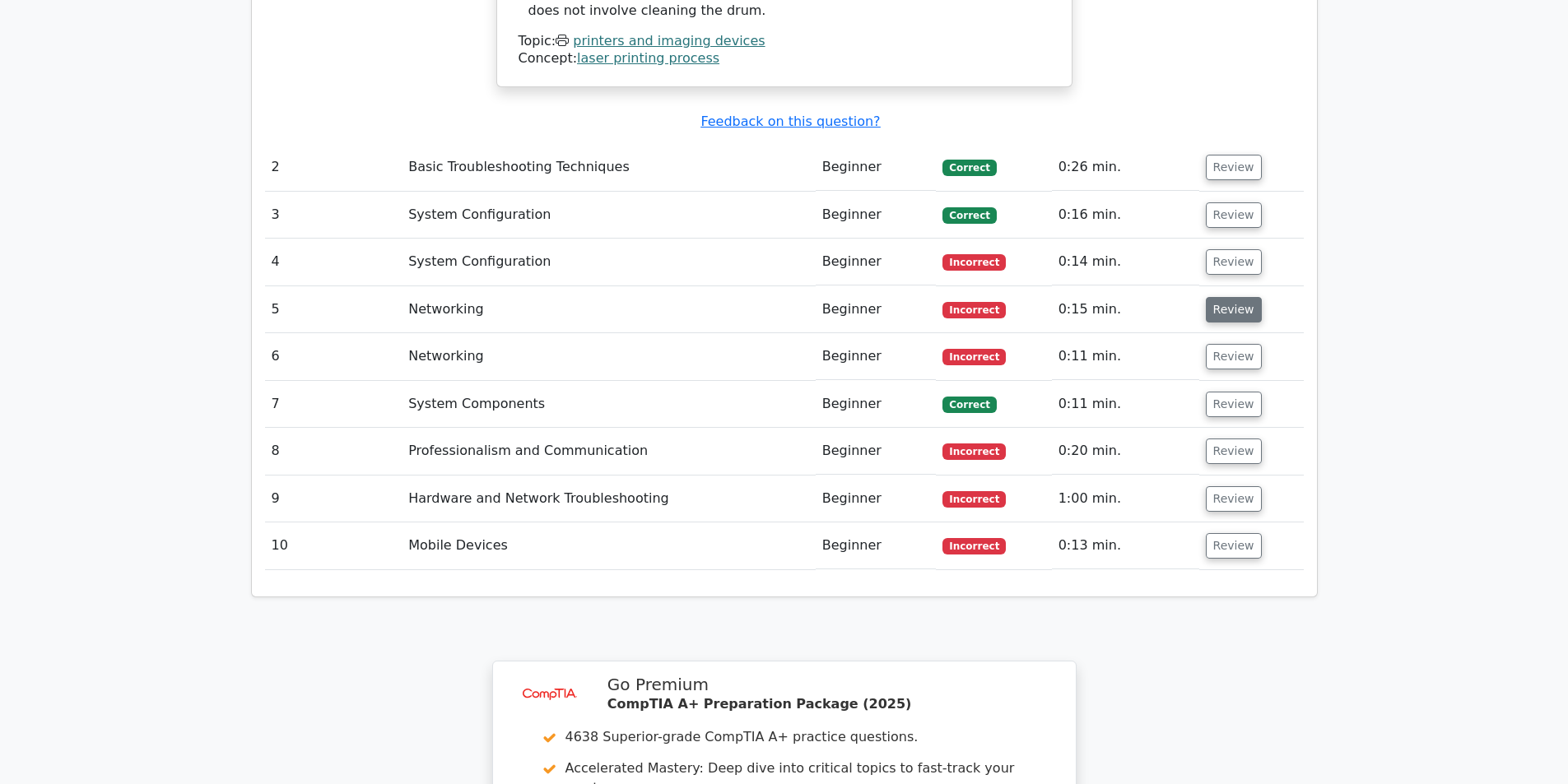
click at [1219, 297] on button "Review" at bounding box center [1233, 309] width 56 height 26
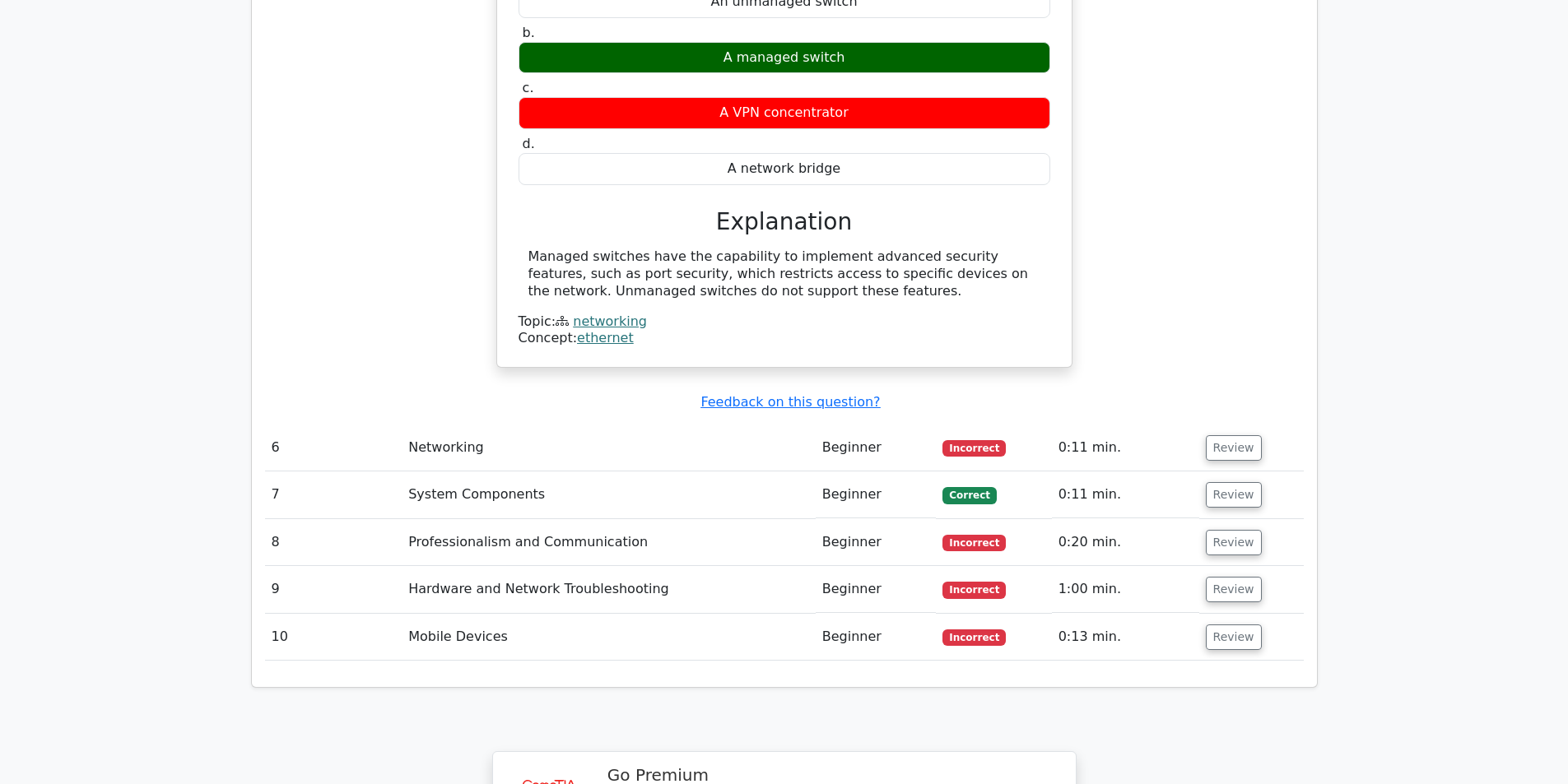
scroll to position [2632, 0]
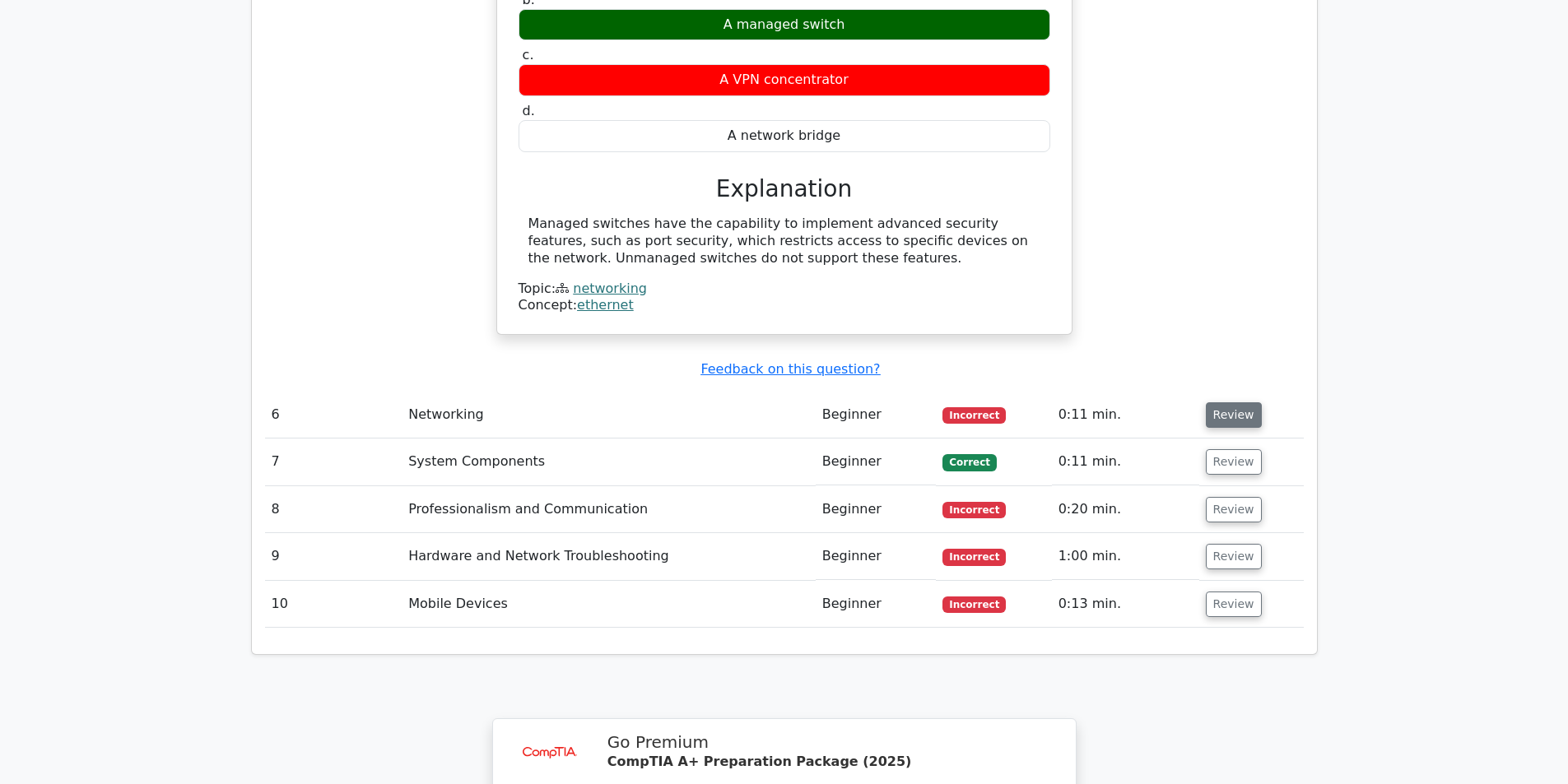
click at [1229, 402] on button "Review" at bounding box center [1233, 415] width 56 height 26
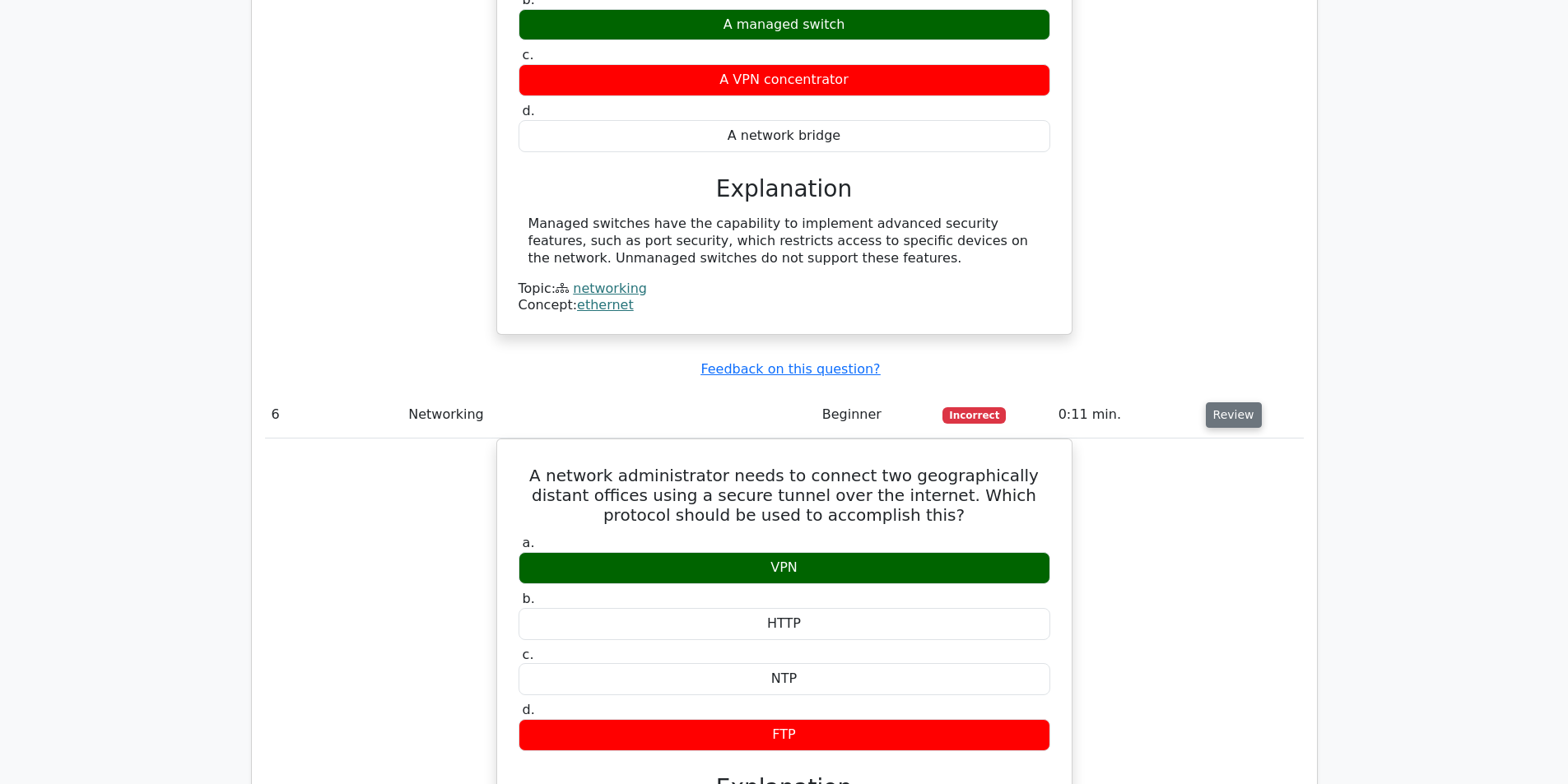
click at [1220, 402] on button "Review" at bounding box center [1233, 415] width 56 height 26
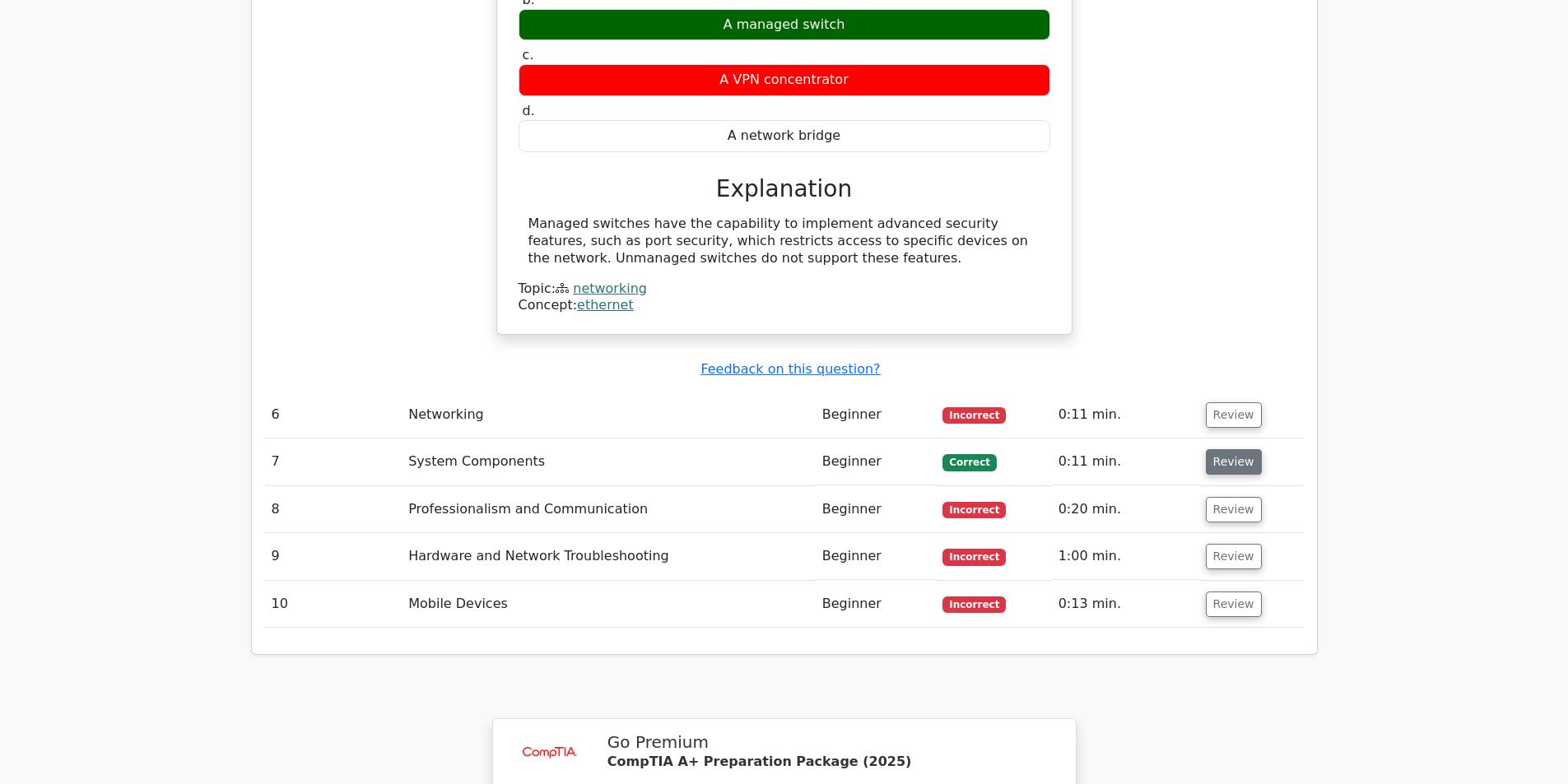
click at [1221, 449] on button "Review" at bounding box center [1233, 461] width 56 height 26
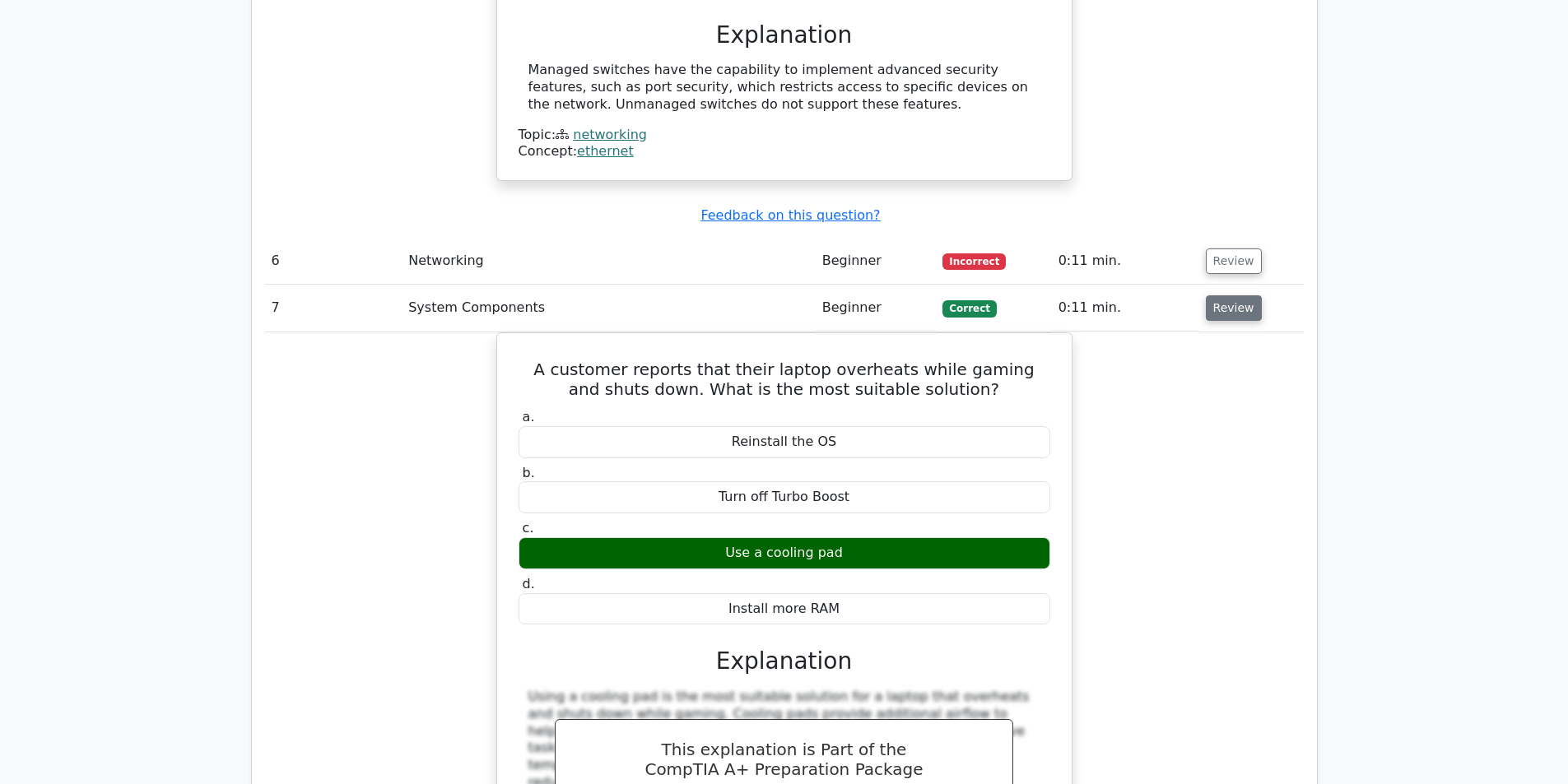
scroll to position [2797, 0]
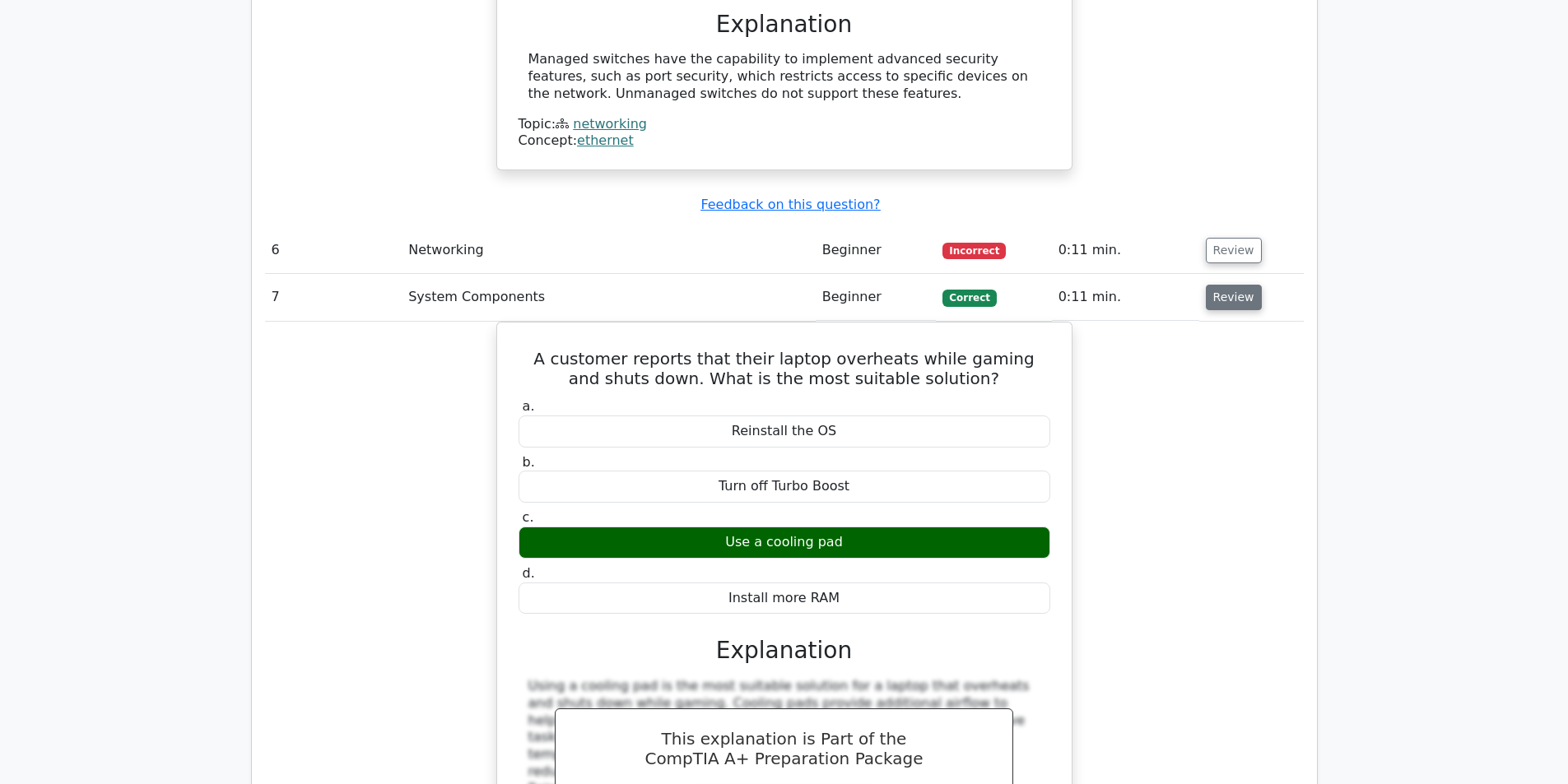
click at [1234, 284] on button "Review" at bounding box center [1233, 297] width 56 height 26
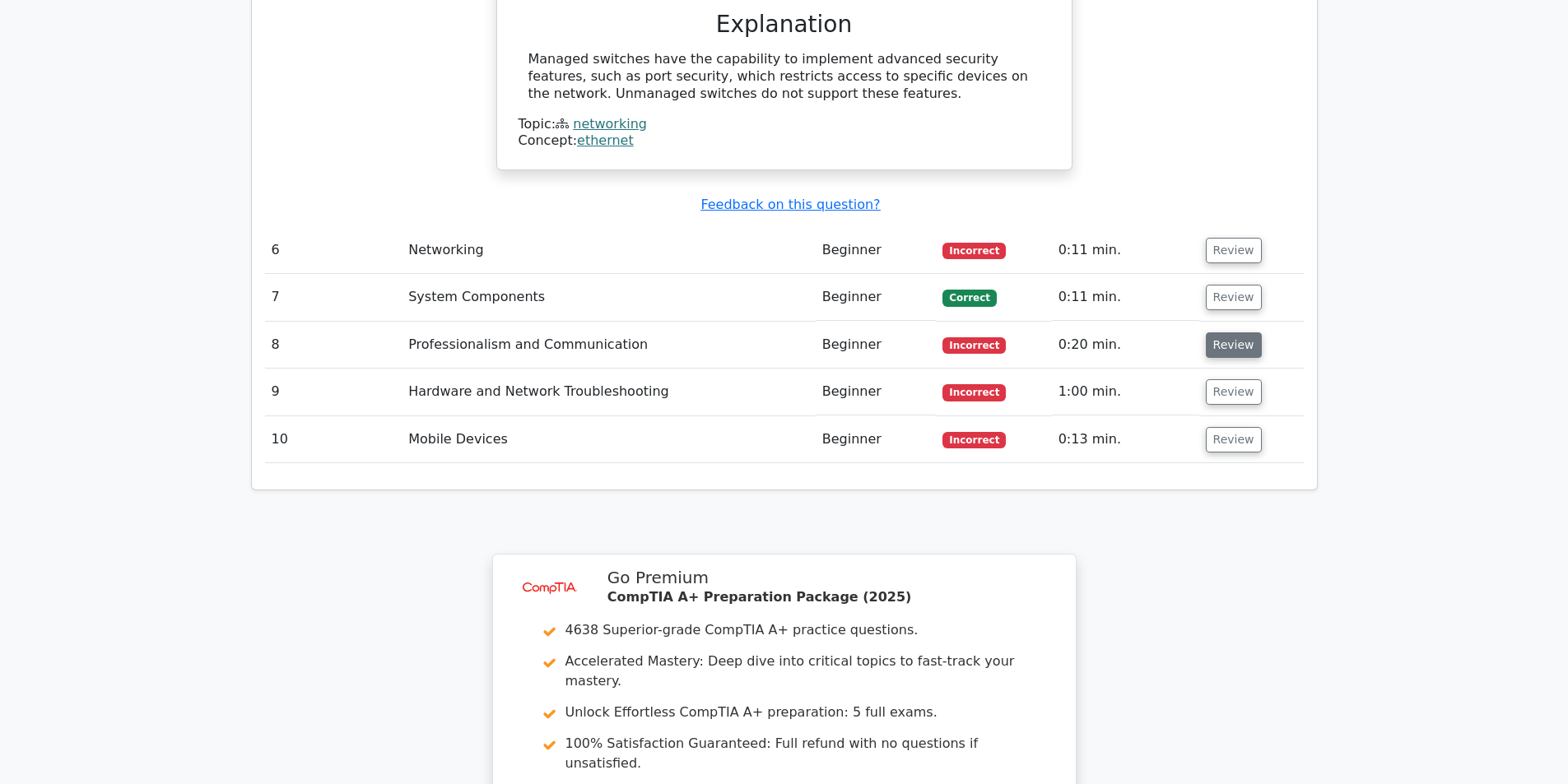
click at [1235, 332] on button "Review" at bounding box center [1233, 344] width 56 height 26
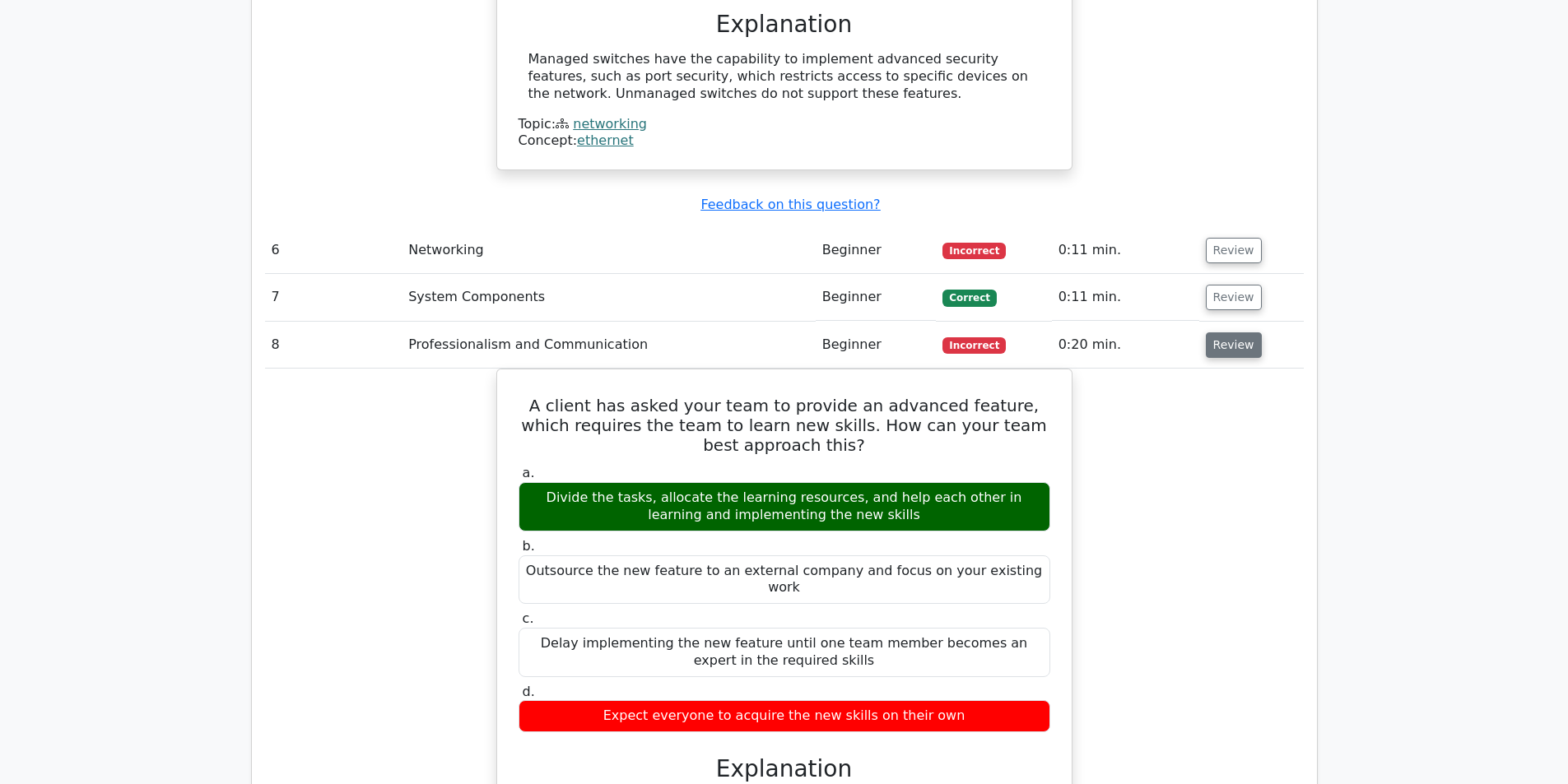
click at [1216, 332] on button "Review" at bounding box center [1233, 344] width 56 height 26
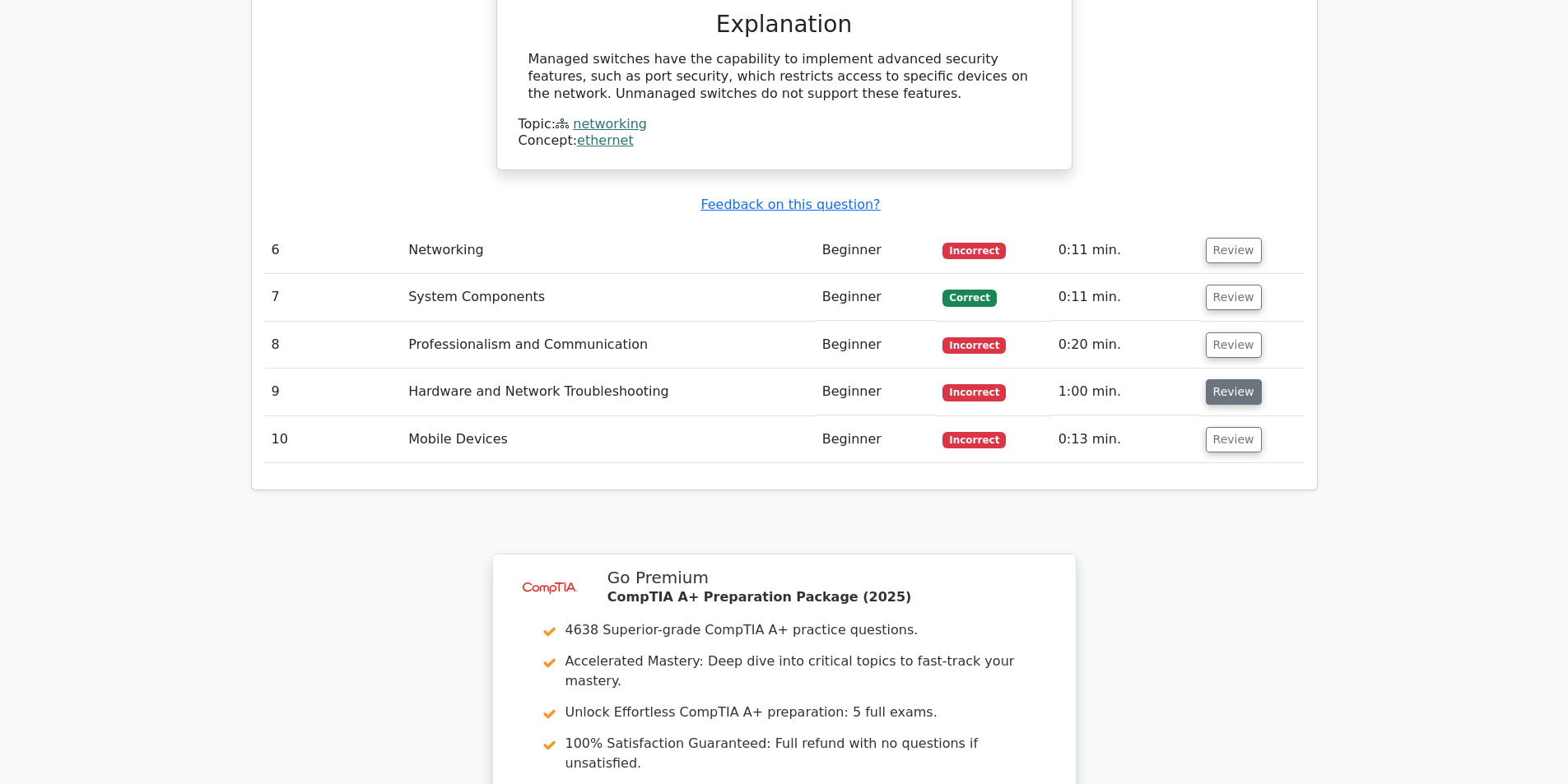
click at [1235, 379] on button "Review" at bounding box center [1233, 392] width 56 height 26
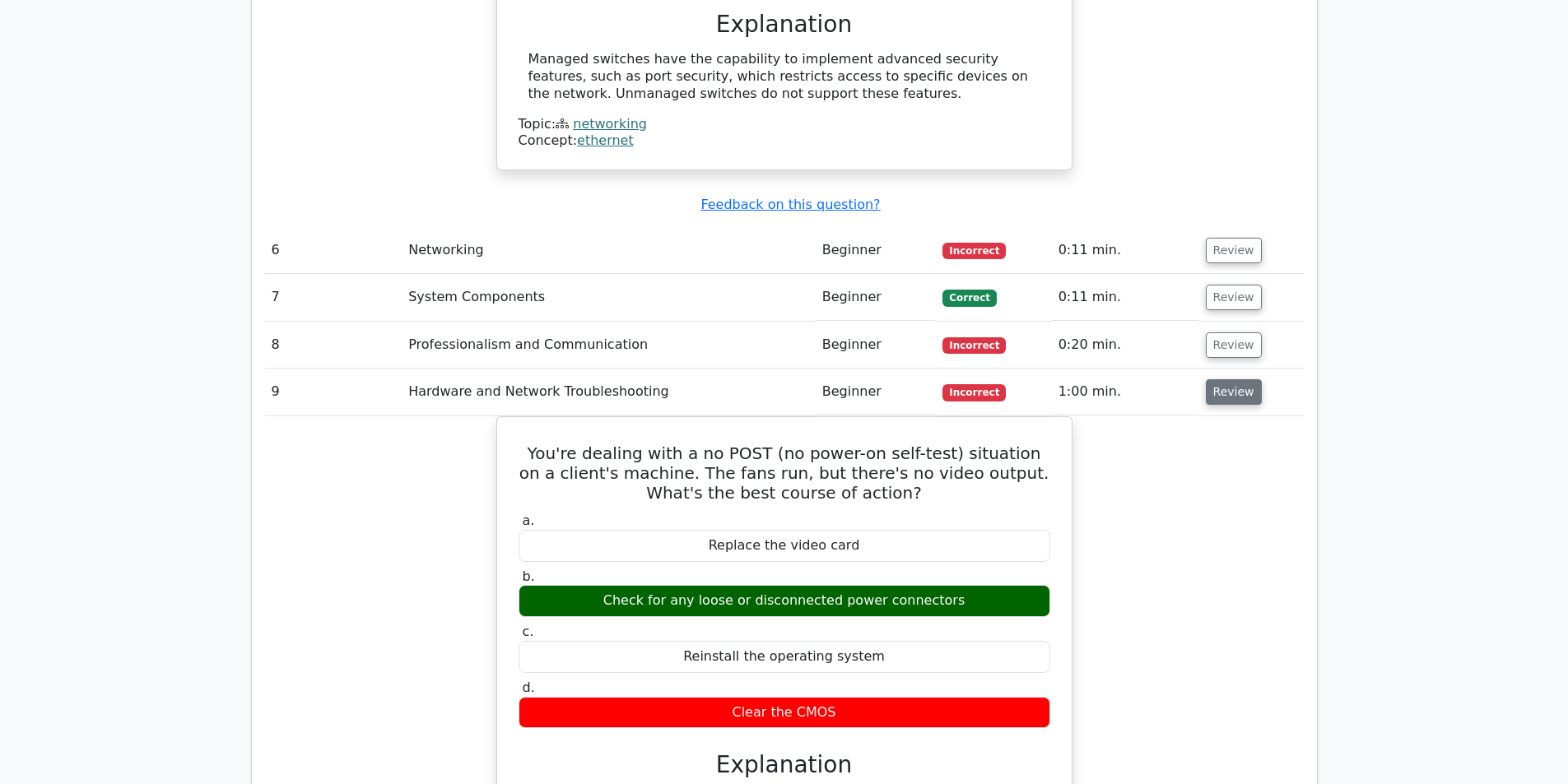
click at [1220, 379] on button "Review" at bounding box center [1233, 392] width 56 height 26
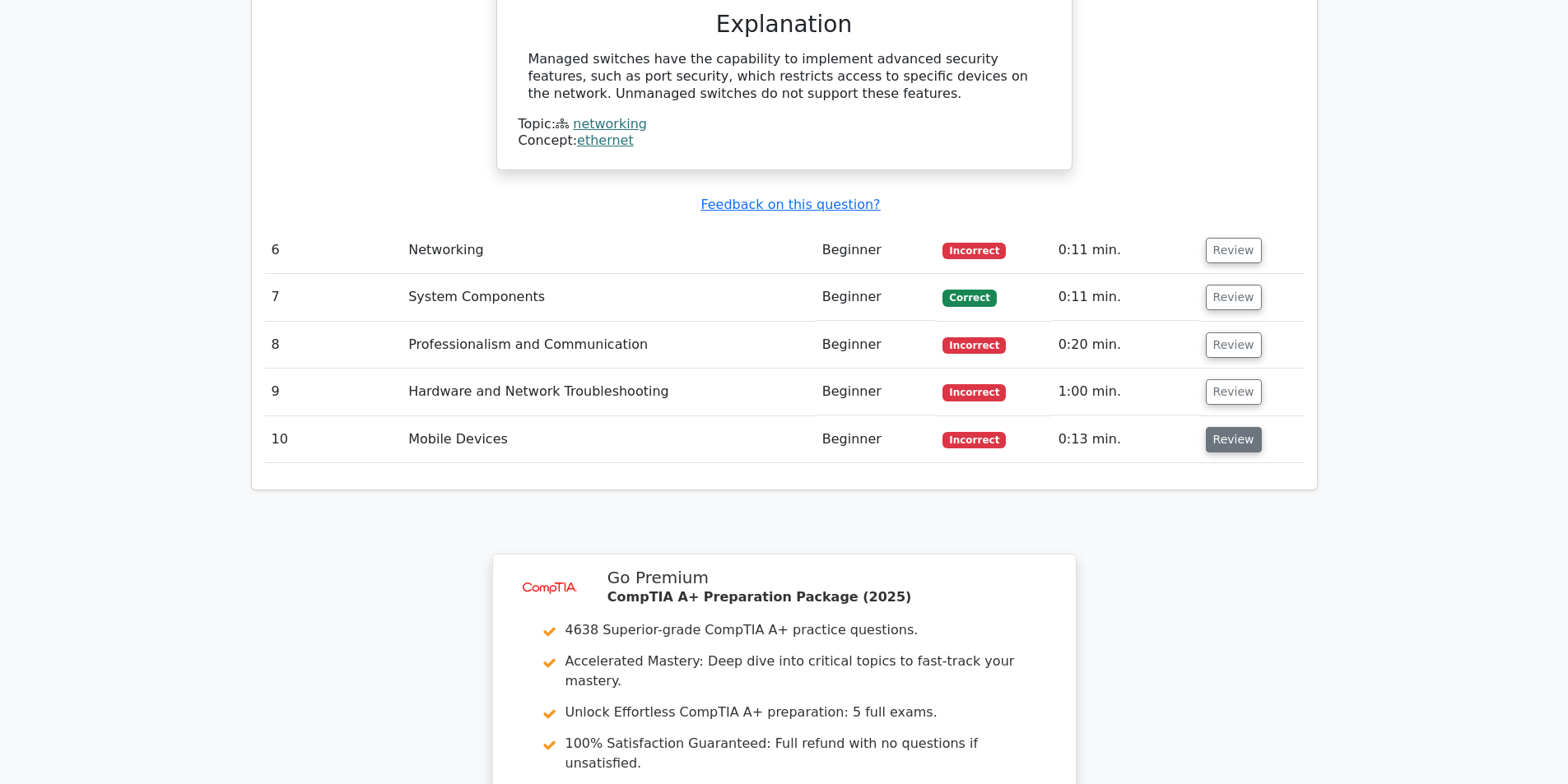
click at [1221, 427] on button "Review" at bounding box center [1233, 440] width 56 height 26
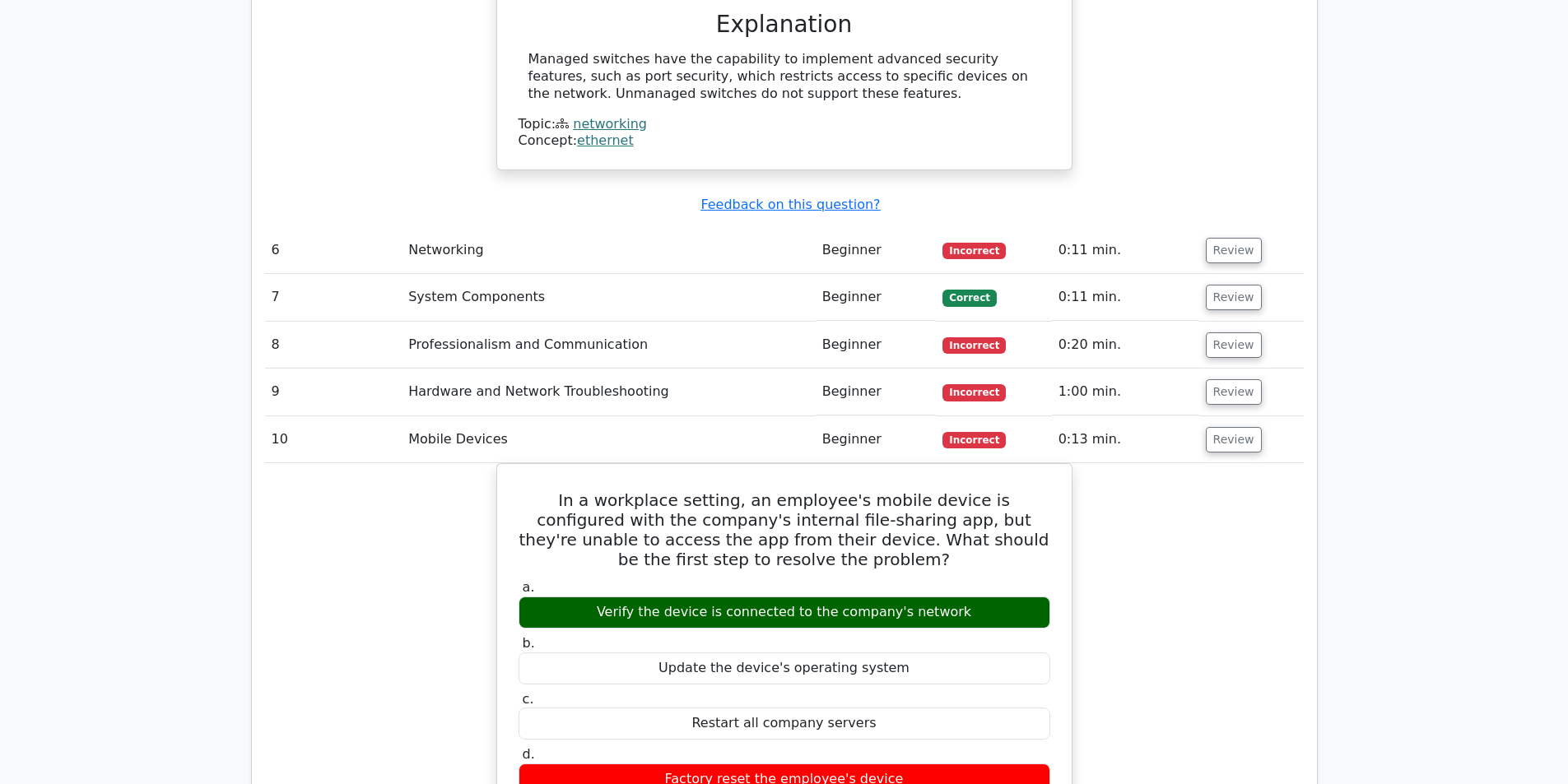
click at [1088, 539] on div "In a workplace setting, an employee's mobile device is configured with the comp…" at bounding box center [784, 796] width 1038 height 666
click at [1232, 427] on button "Review" at bounding box center [1233, 440] width 56 height 26
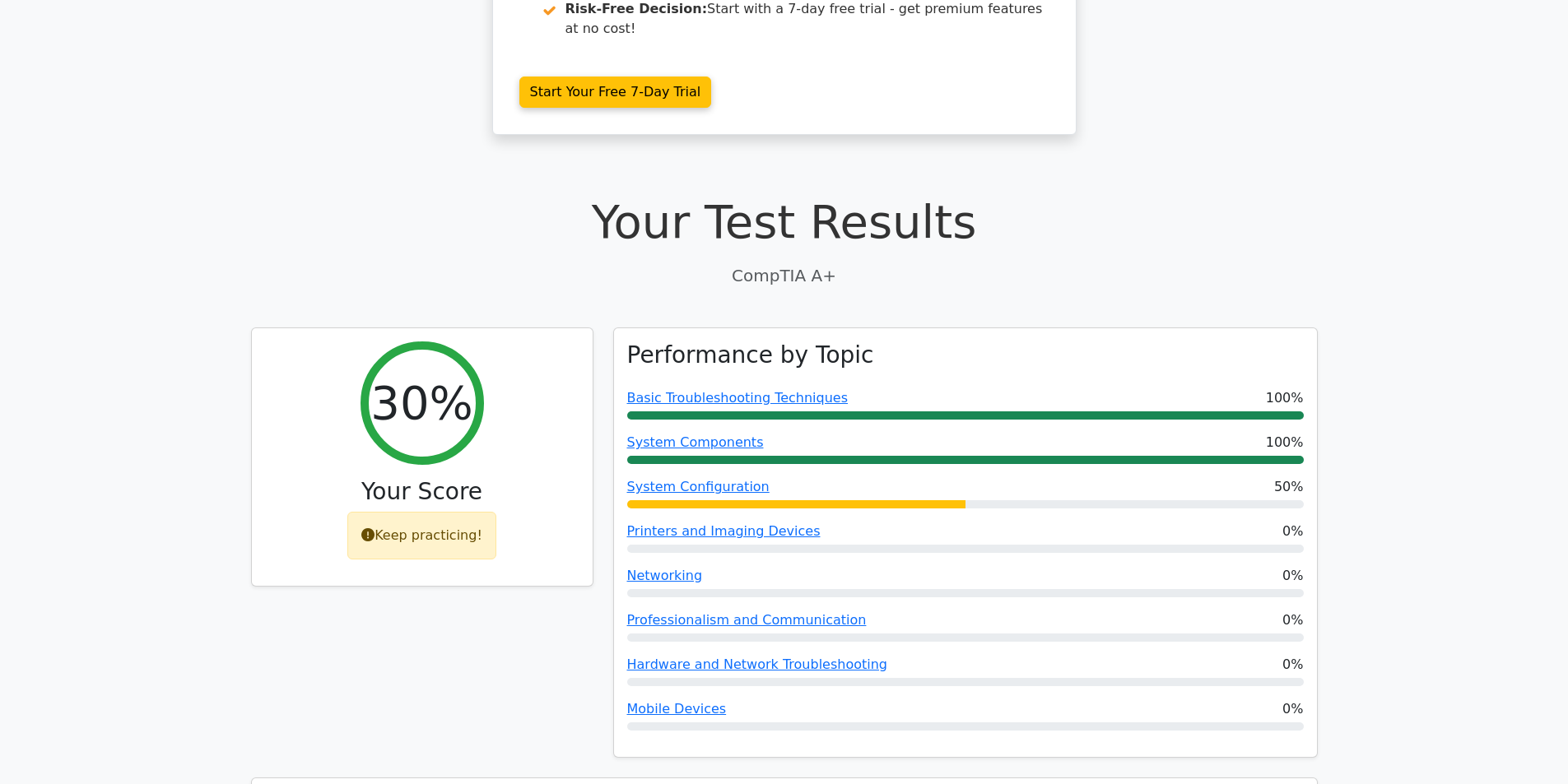
scroll to position [0, 0]
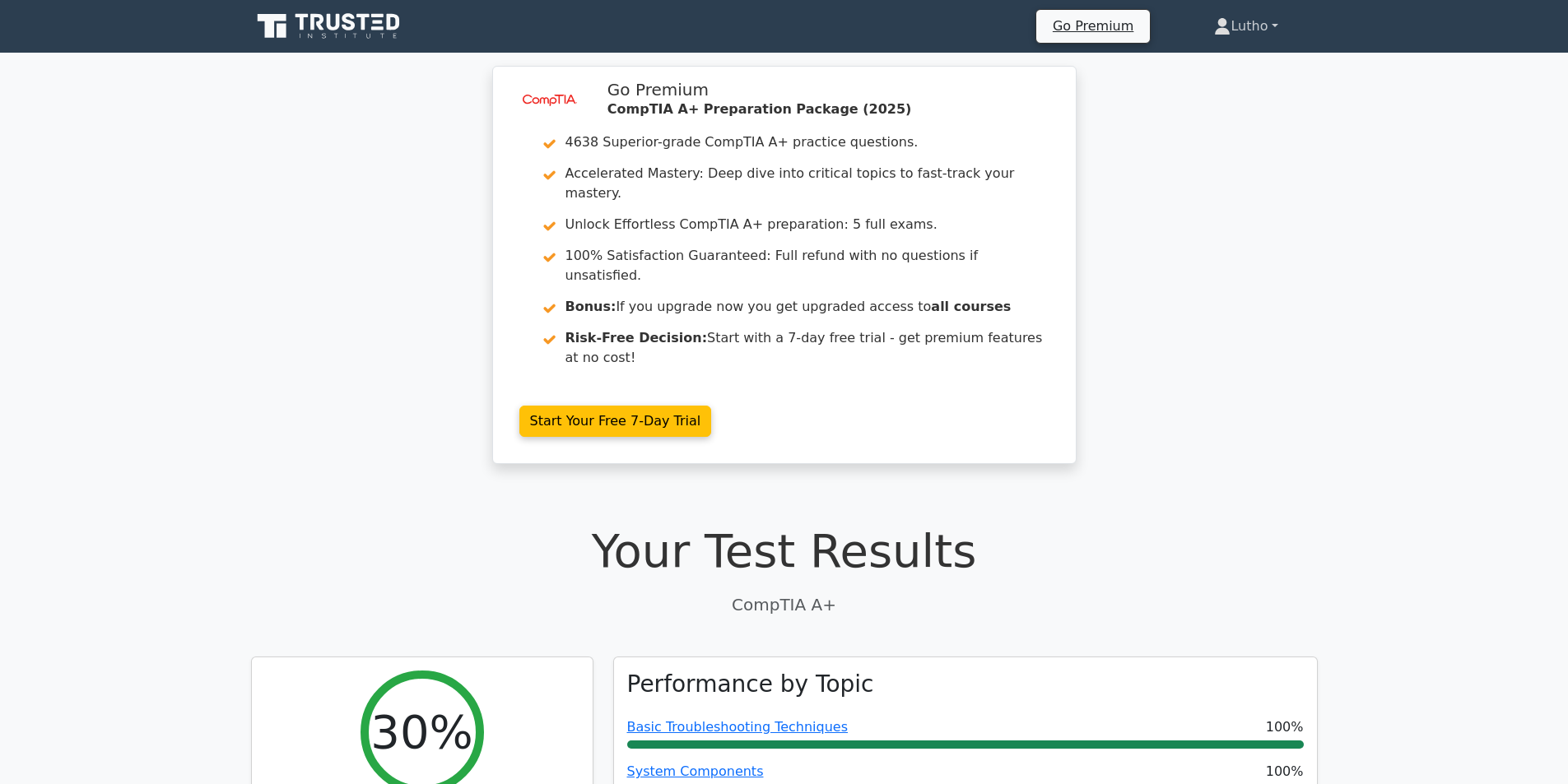
click at [1237, 29] on link "Lutho" at bounding box center [1245, 26] width 143 height 33
click at [1231, 64] on link "Profile" at bounding box center [1240, 65] width 130 height 27
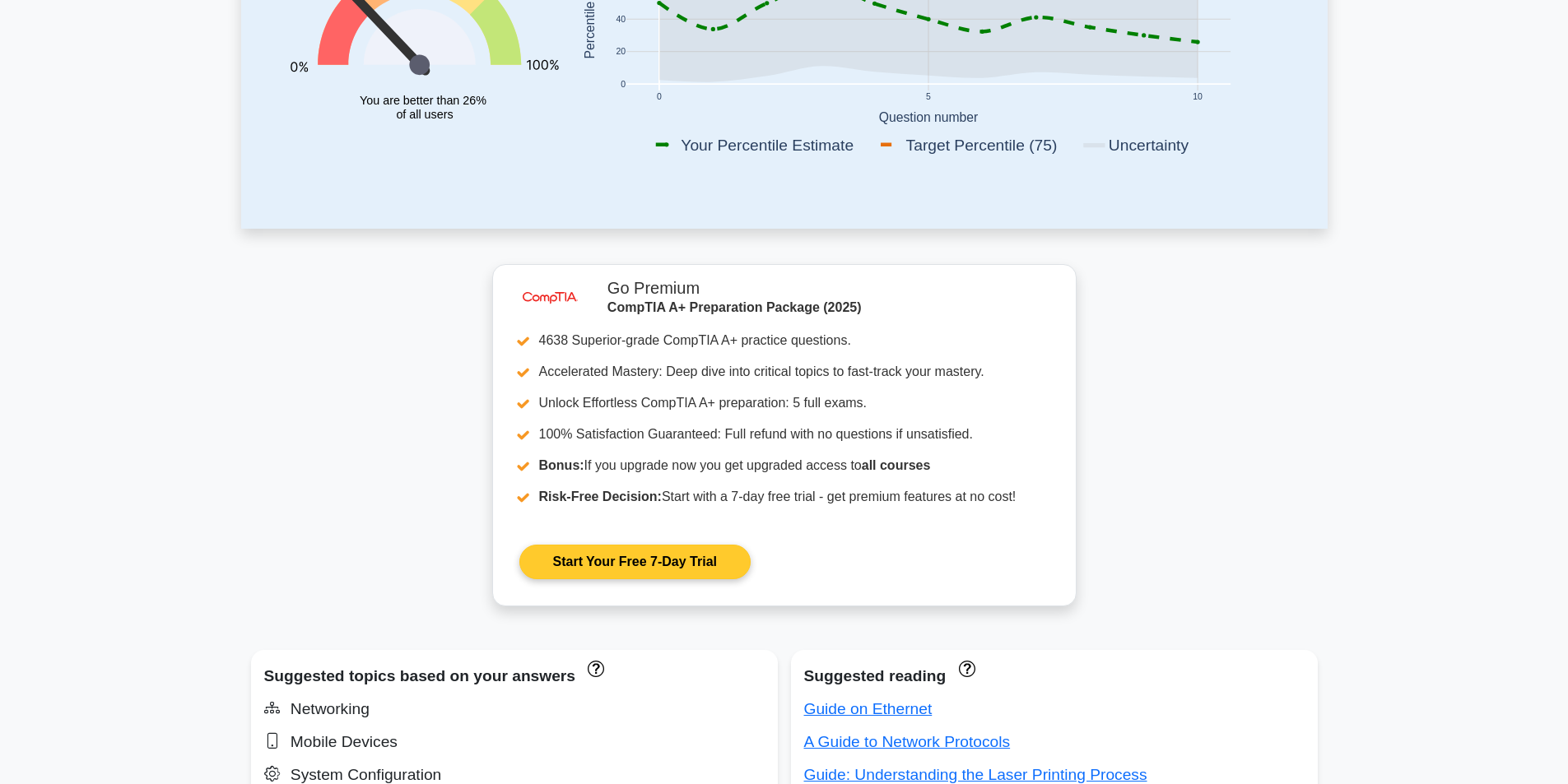
scroll to position [740, 0]
